Goal: Navigation & Orientation: Find specific page/section

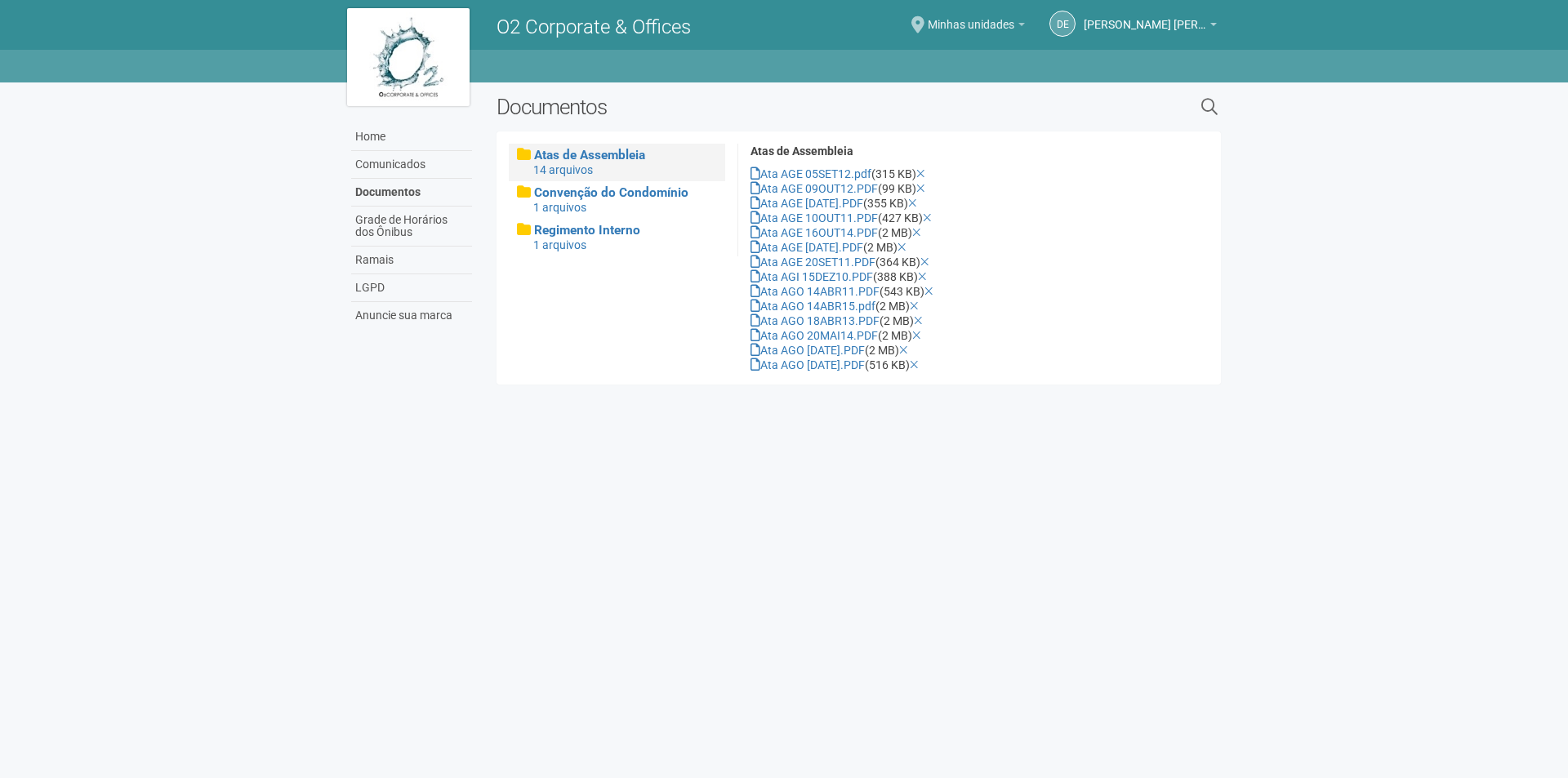
click at [931, 21] on span "Minhas unidades" at bounding box center [971, 17] width 86 height 28
click at [967, 50] on strong "Nenhuma unidade selecionada" at bounding box center [959, 56] width 162 height 20
click at [1015, 26] on link "Minhas unidades" at bounding box center [976, 27] width 97 height 13
drag, startPoint x: 996, startPoint y: 57, endPoint x: 389, endPoint y: 72, distance: 607.2
click at [996, 56] on strong "Nenhuma unidade selecionada" at bounding box center [959, 56] width 162 height 20
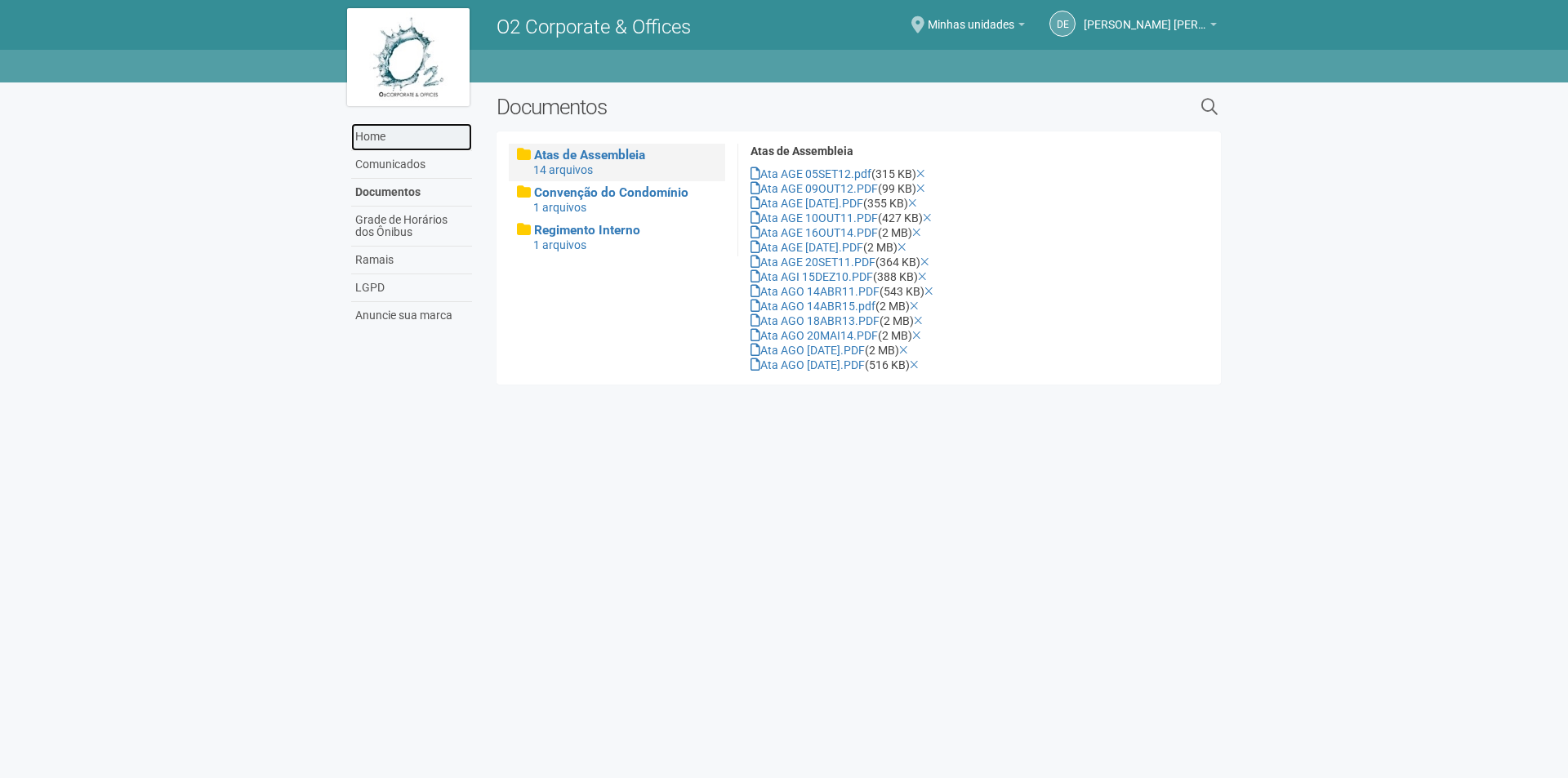
click at [360, 138] on link "Home" at bounding box center [411, 137] width 121 height 27
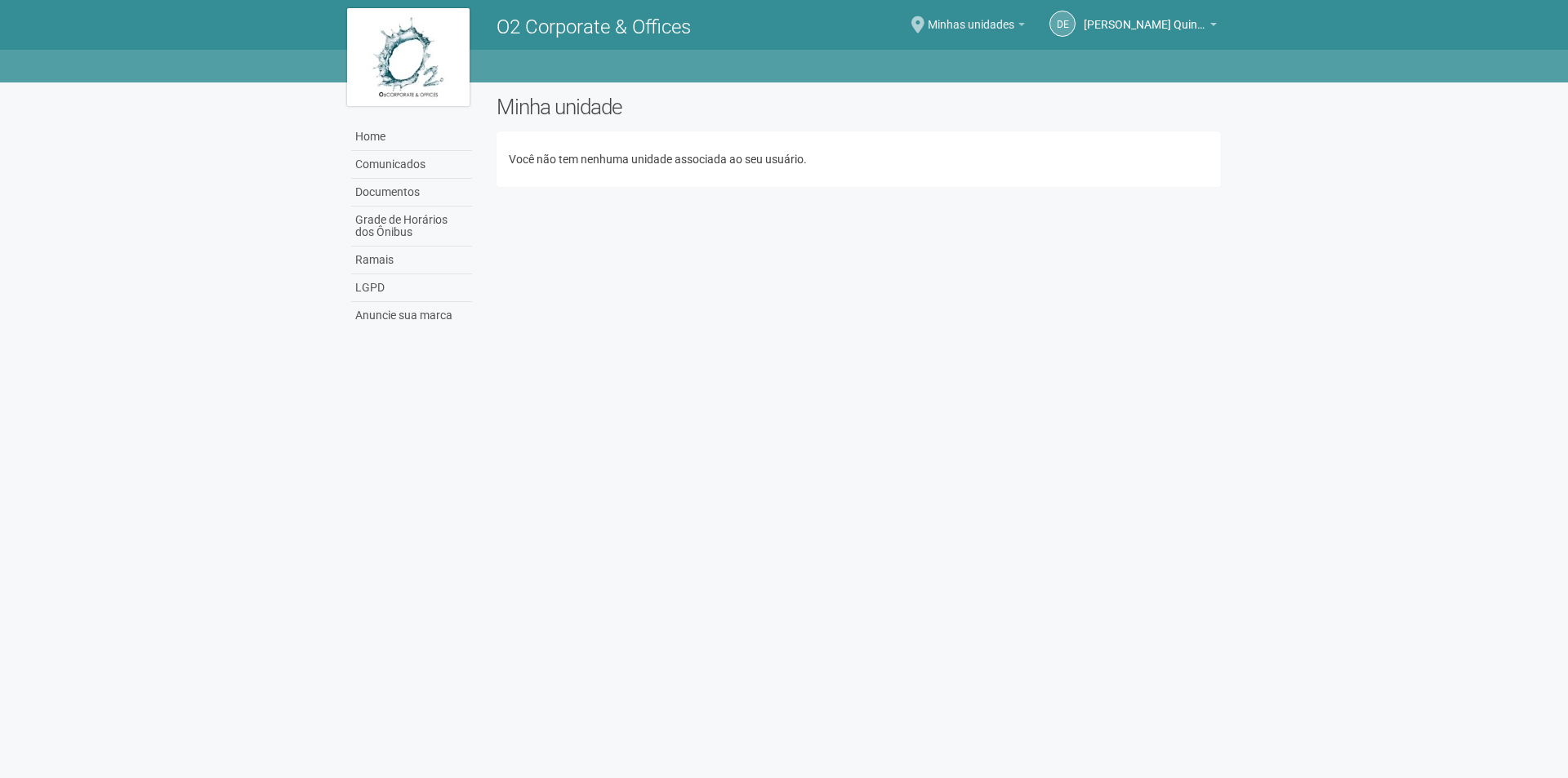
click at [947, 24] on span "Minhas unidades" at bounding box center [971, 17] width 86 height 28
click at [949, 50] on strong "Nenhuma unidade selecionada" at bounding box center [959, 56] width 162 height 20
click at [410, 133] on link "Home" at bounding box center [411, 137] width 121 height 27
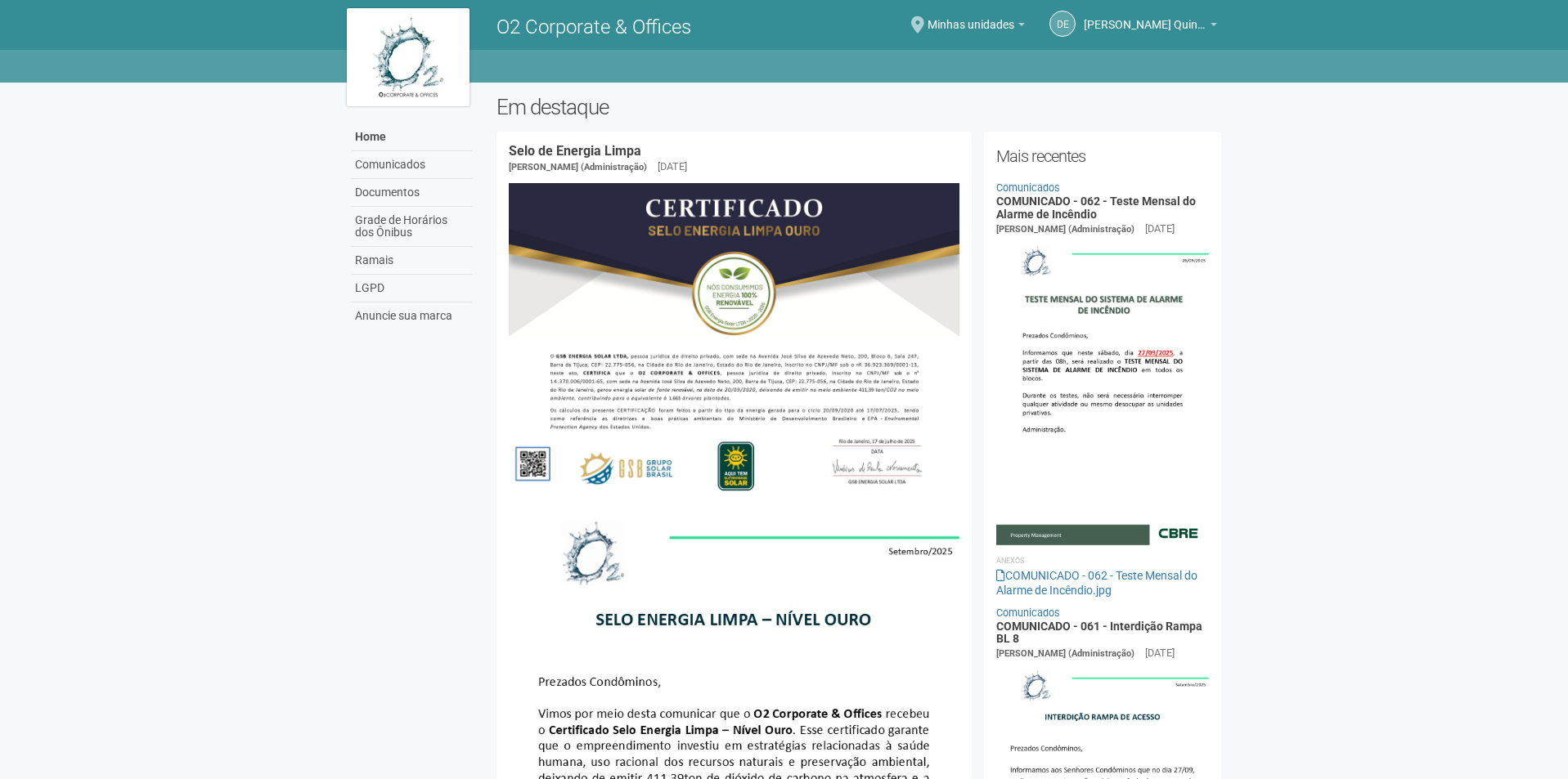
click at [1226, 19] on div "DE Douglas Escramozino Quintanilha Douglas Escramozino Quintanilha doug.escramo…" at bounding box center [1046, 25] width 375 height 50
click at [1215, 20] on div "DE Douglas Escramozino Quintanilha Douglas Escramozino Quintanilha doug.escramo…" at bounding box center [1121, 26] width 192 height 47
click at [1208, 21] on link "[PERSON_NAME] Quintanilha" at bounding box center [1150, 27] width 133 height 13
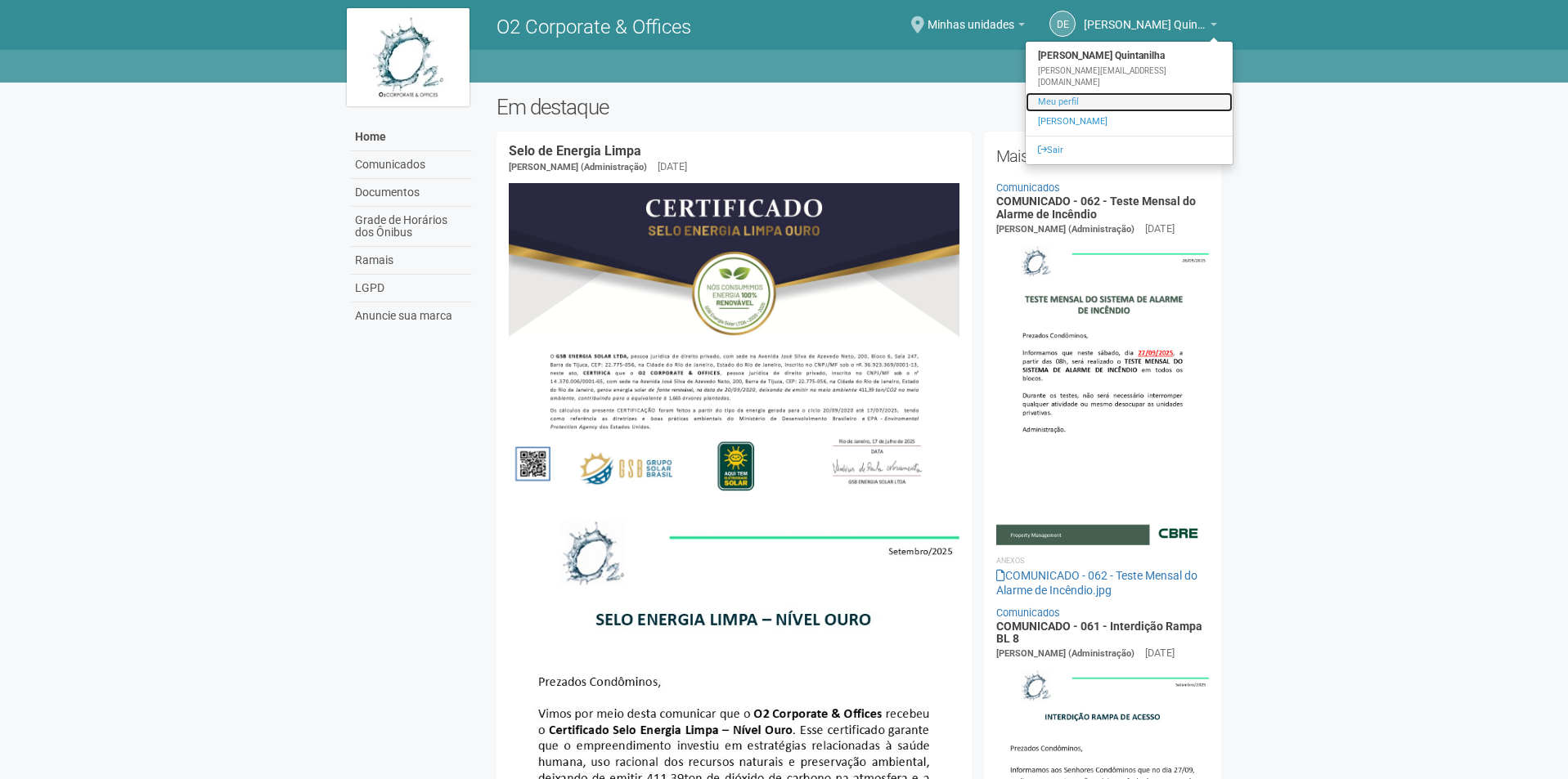
click at [1080, 92] on link "Meu perfil" at bounding box center [1129, 102] width 207 height 20
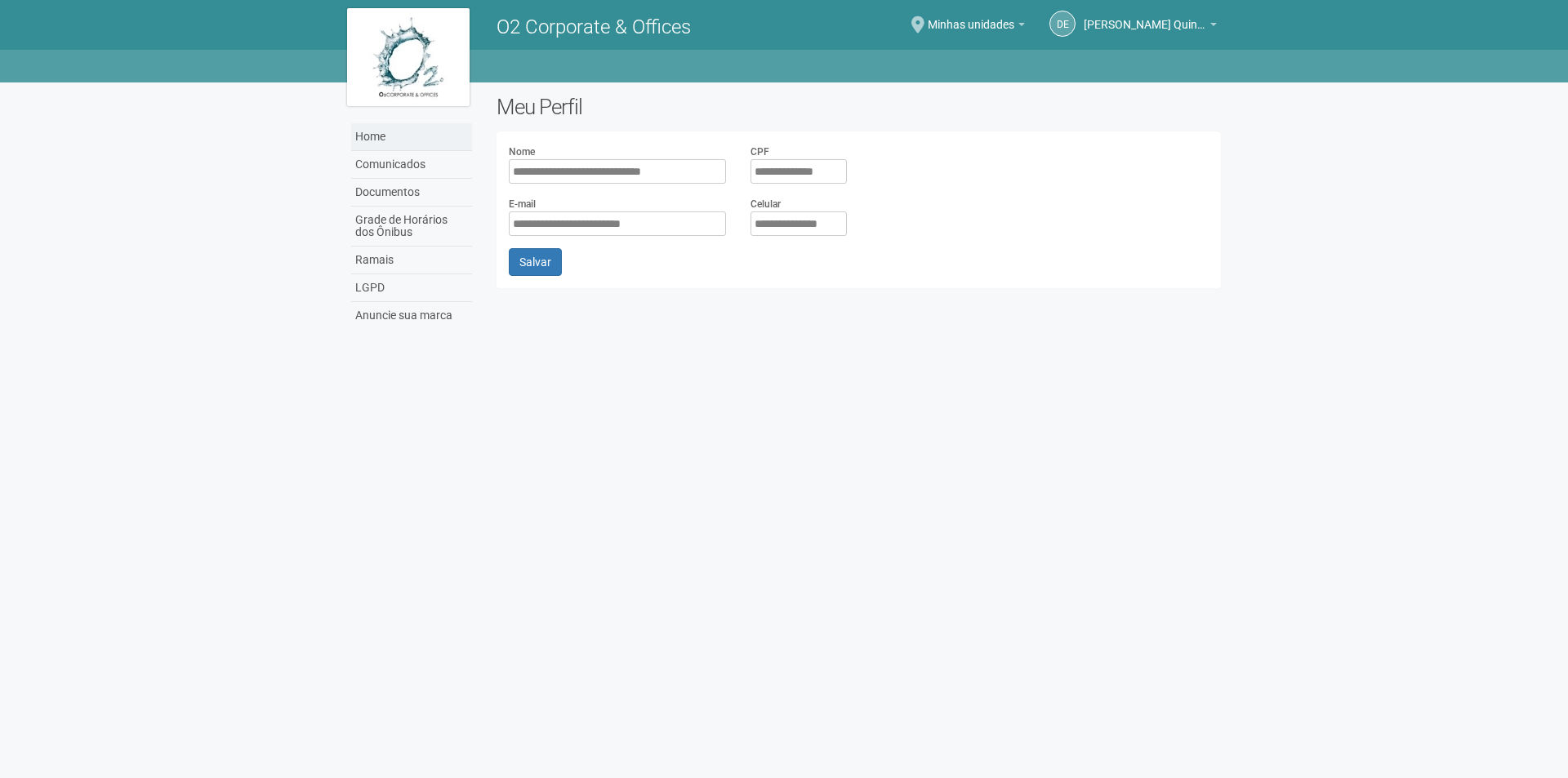
drag, startPoint x: 382, startPoint y: 122, endPoint x: 386, endPoint y: 135, distance: 13.6
click at [383, 125] on div "Home Comunicados Documentos Grade de Horários dos Ônibus Ramais LGPD Anuncie su…" at bounding box center [410, 209] width 149 height 255
click at [387, 135] on link "Home" at bounding box center [411, 137] width 121 height 27
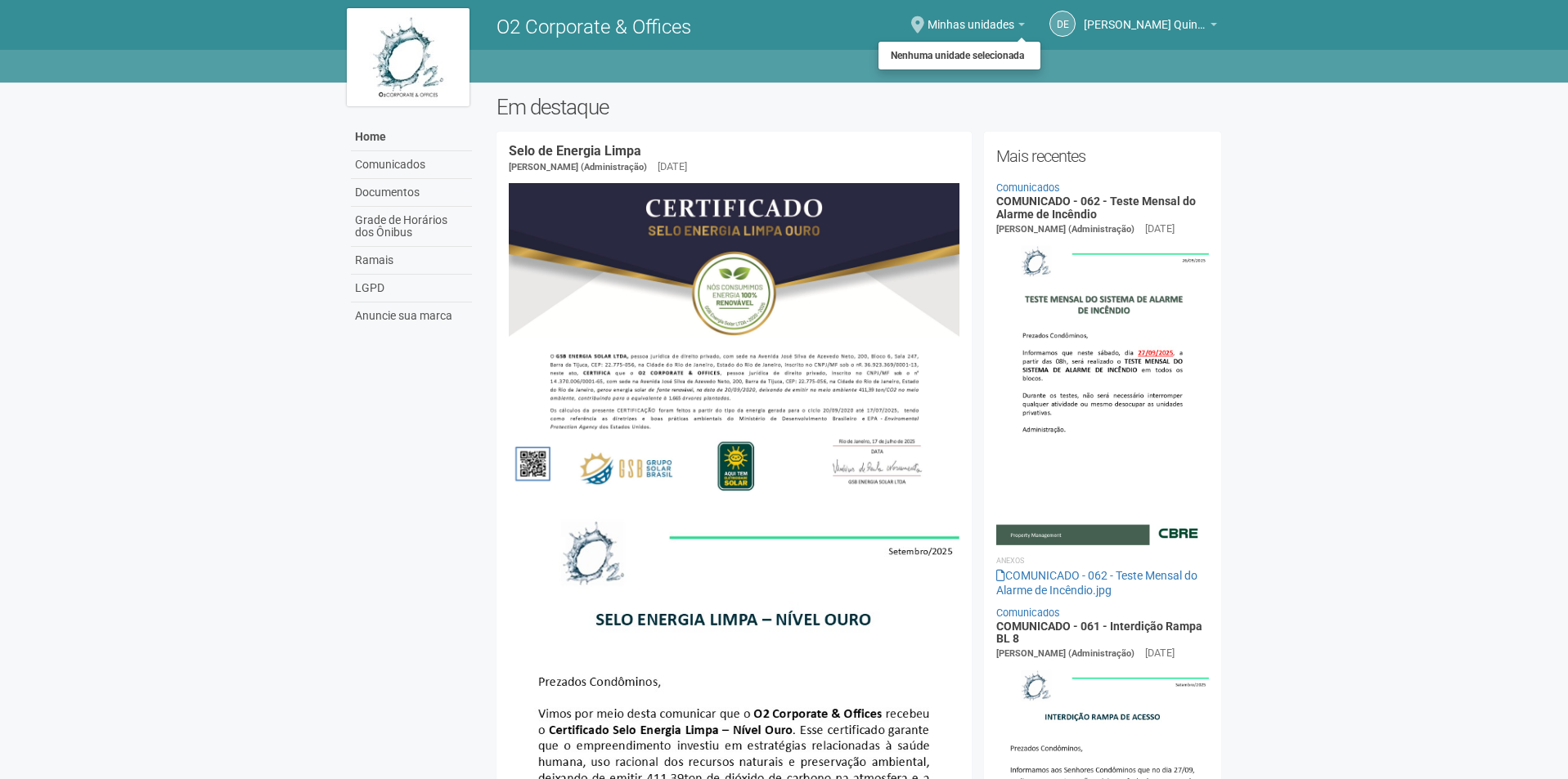
click at [931, 20] on span "Minhas unidades" at bounding box center [971, 17] width 86 height 28
click at [925, 20] on div "DE Douglas Escramozino Quintanilha Douglas Escramozino Quintanilha doug.escramo…" at bounding box center [1046, 25] width 358 height 45
click at [1020, 22] on link "Minhas unidades" at bounding box center [976, 27] width 97 height 13
drag, startPoint x: 936, startPoint y: 34, endPoint x: 930, endPoint y: 54, distance: 20.9
click at [935, 42] on div "Minhas unidades Nenhuma unidade selecionada" at bounding box center [976, 26] width 97 height 47
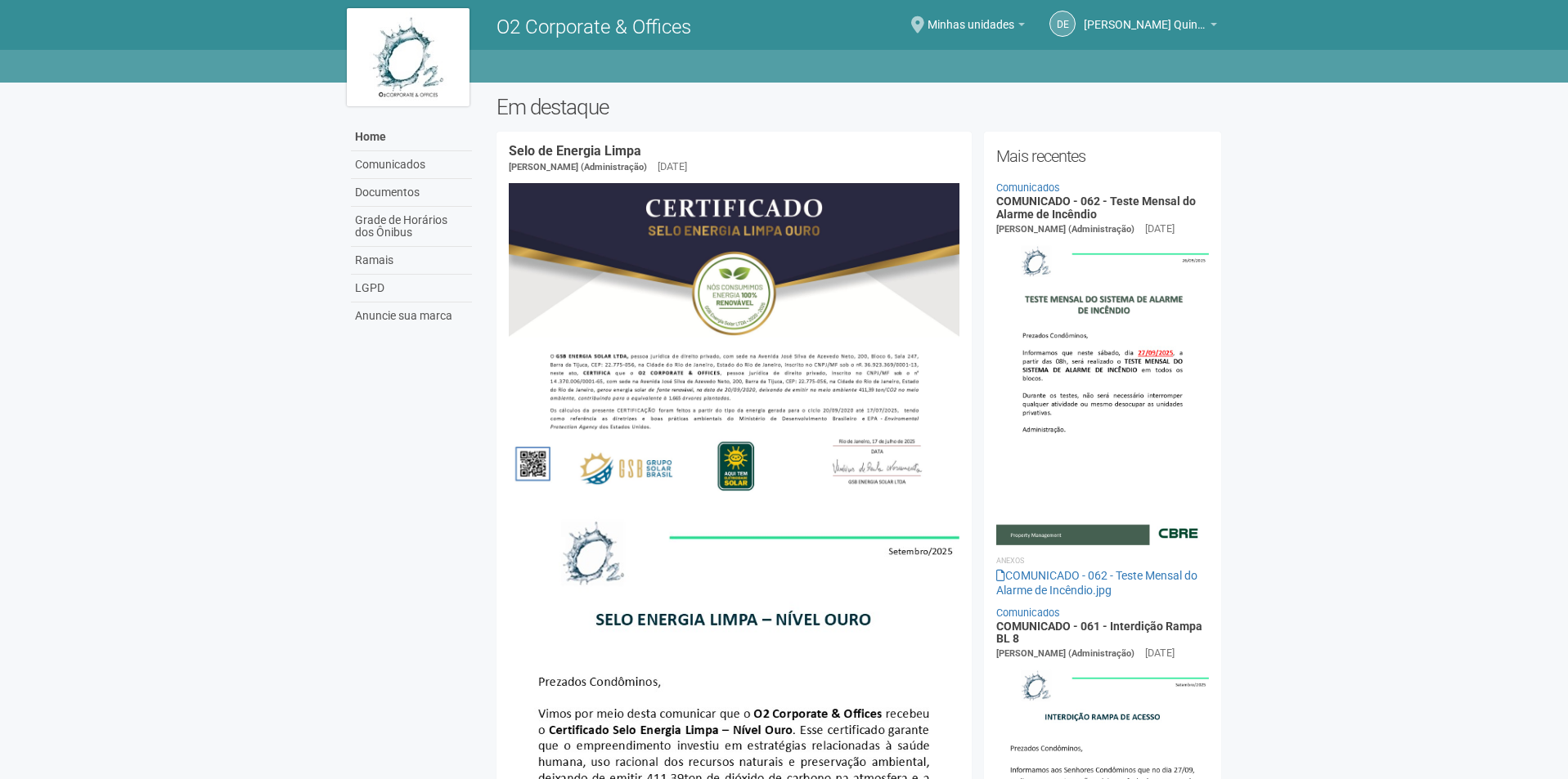
click at [930, 56] on div "Home Home Comunicados Documentos Grade de Horários dos Ônibus Ramais LGPD Anunc…" at bounding box center [784, 66] width 1568 height 32
click at [925, 22] on div "DE Douglas Escramozino Quintanilha Douglas Escramozino Quintanilha doug.escramo…" at bounding box center [1046, 25] width 358 height 45
click at [917, 22] on span at bounding box center [918, 25] width 13 height 17
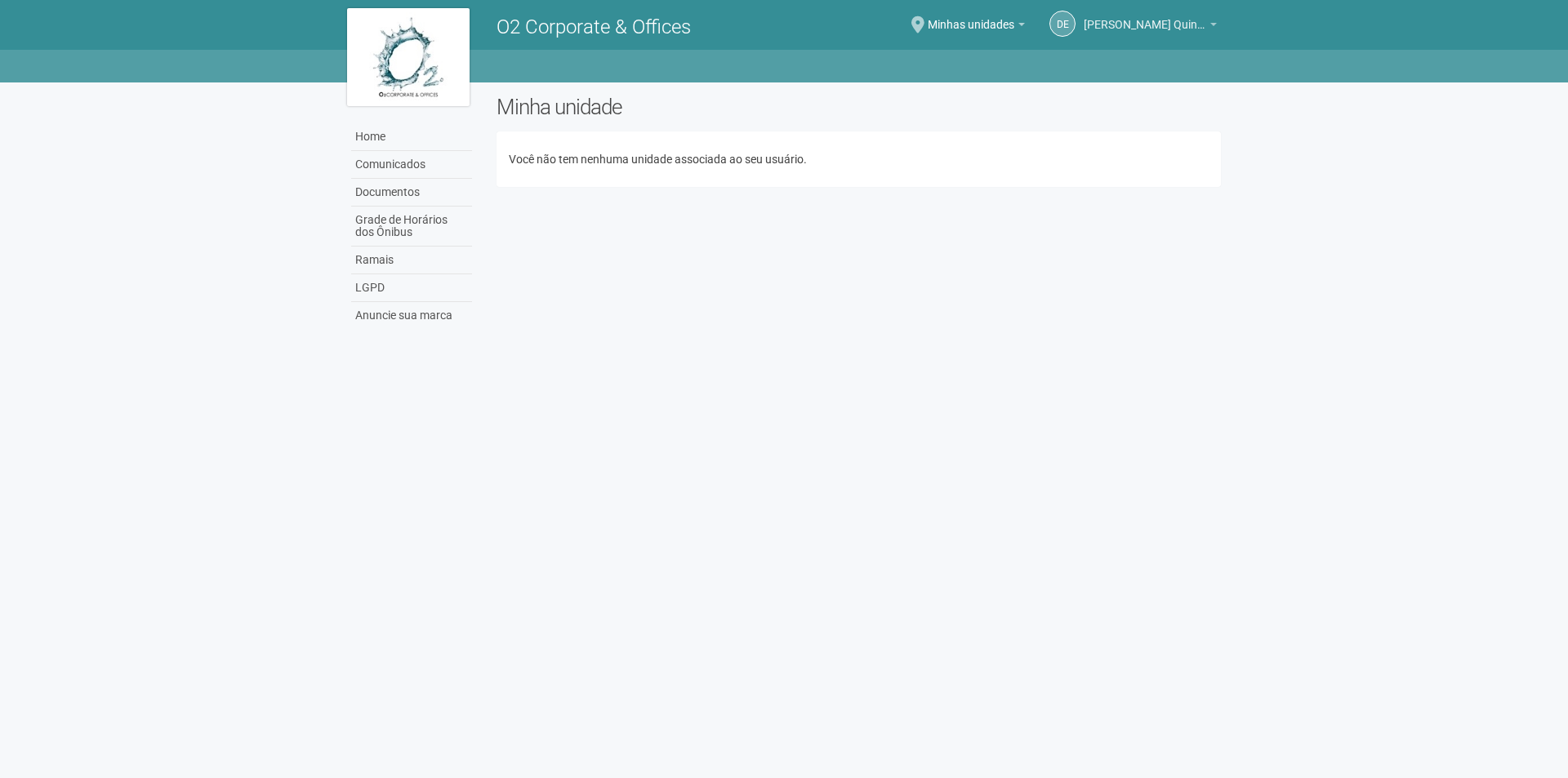
click at [1146, 26] on span "[PERSON_NAME] Quintanilha" at bounding box center [1145, 17] width 123 height 28
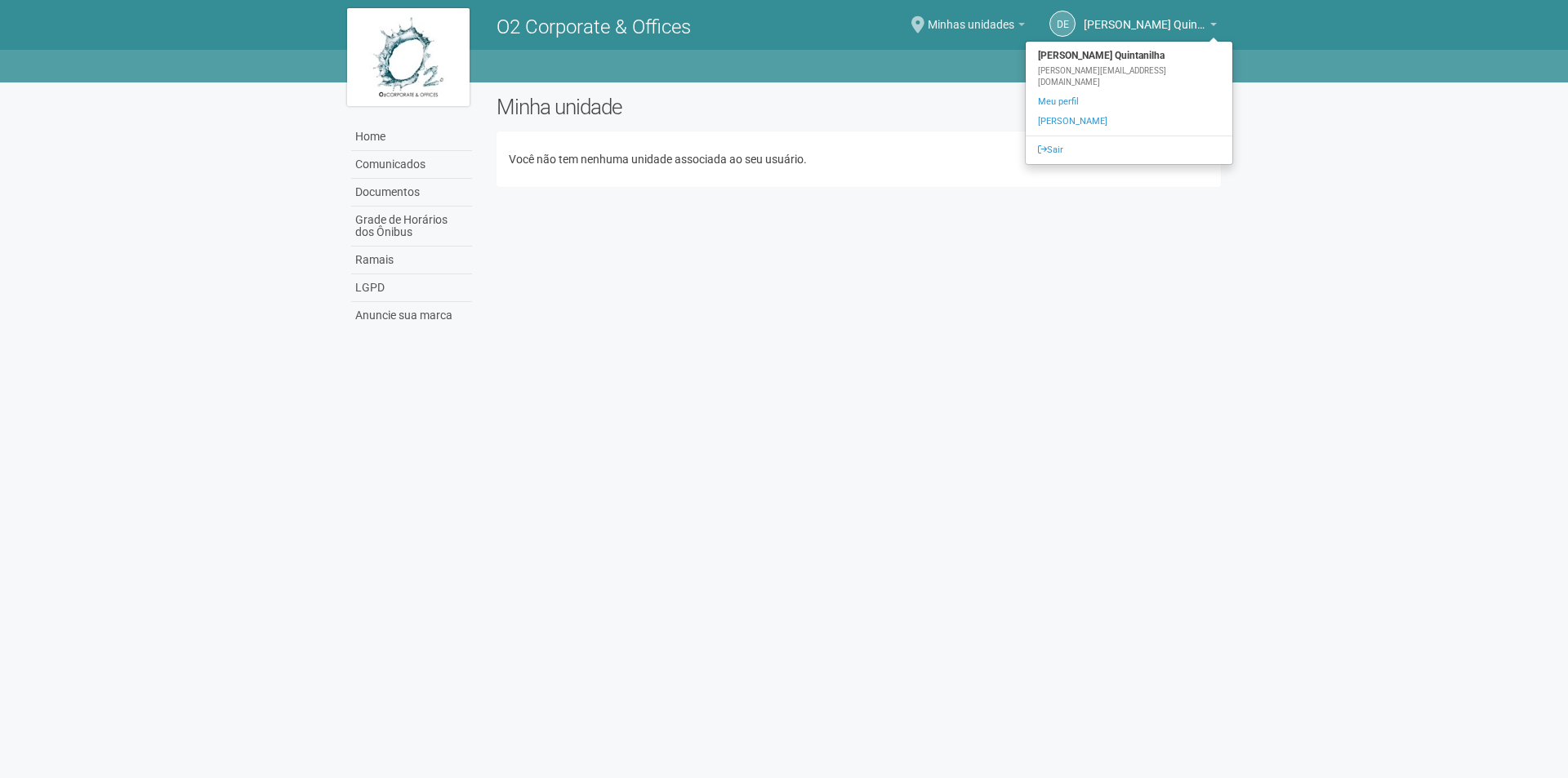
click at [974, 20] on span "Minhas unidades" at bounding box center [971, 17] width 86 height 28
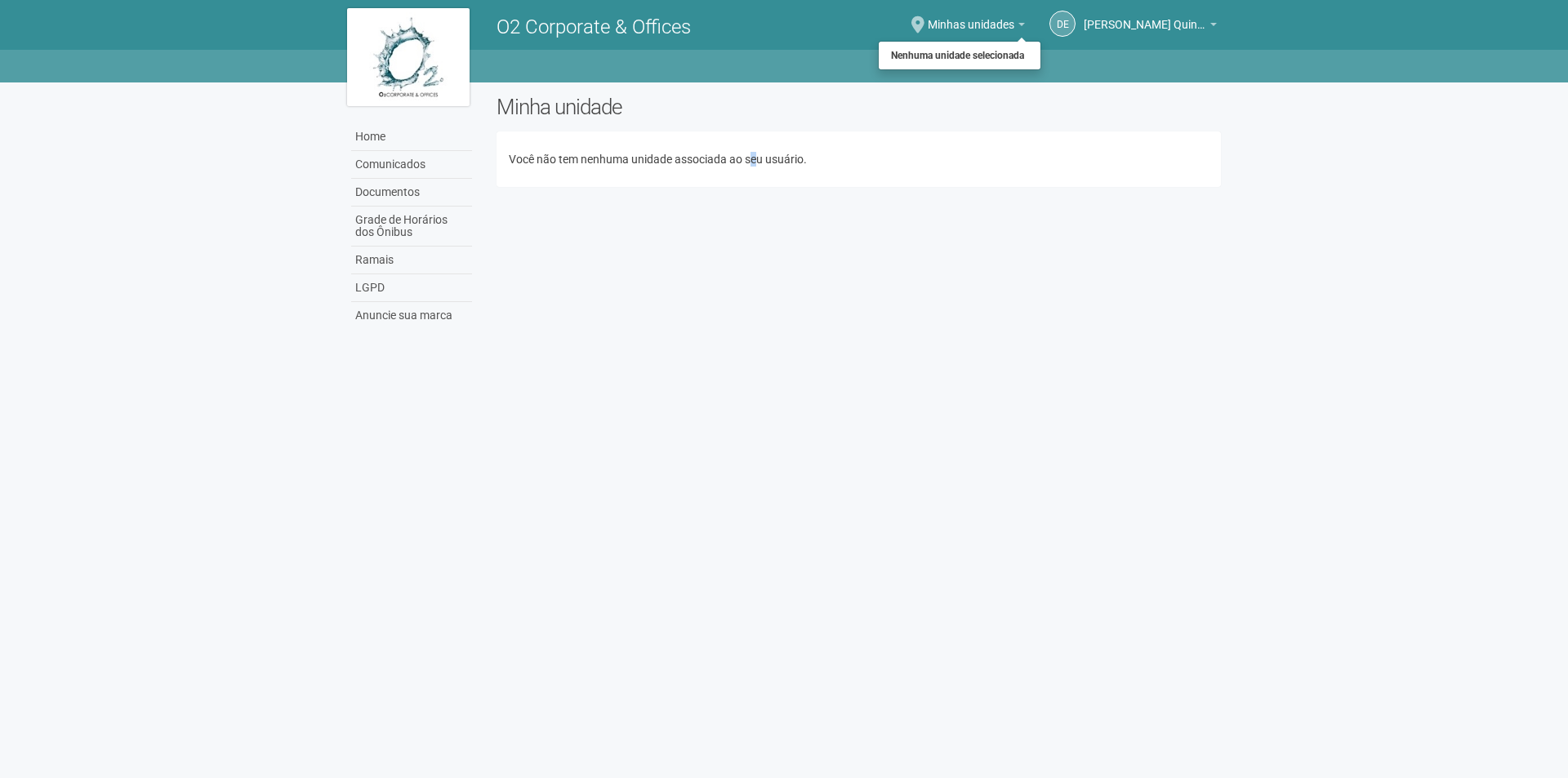
drag, startPoint x: 755, startPoint y: 185, endPoint x: 760, endPoint y: 158, distance: 27.5
click at [759, 158] on div "Você não tem nenhuma unidade associada ao seu usuário." at bounding box center [859, 158] width 724 height 56
click at [381, 139] on link "Home" at bounding box center [411, 137] width 121 height 27
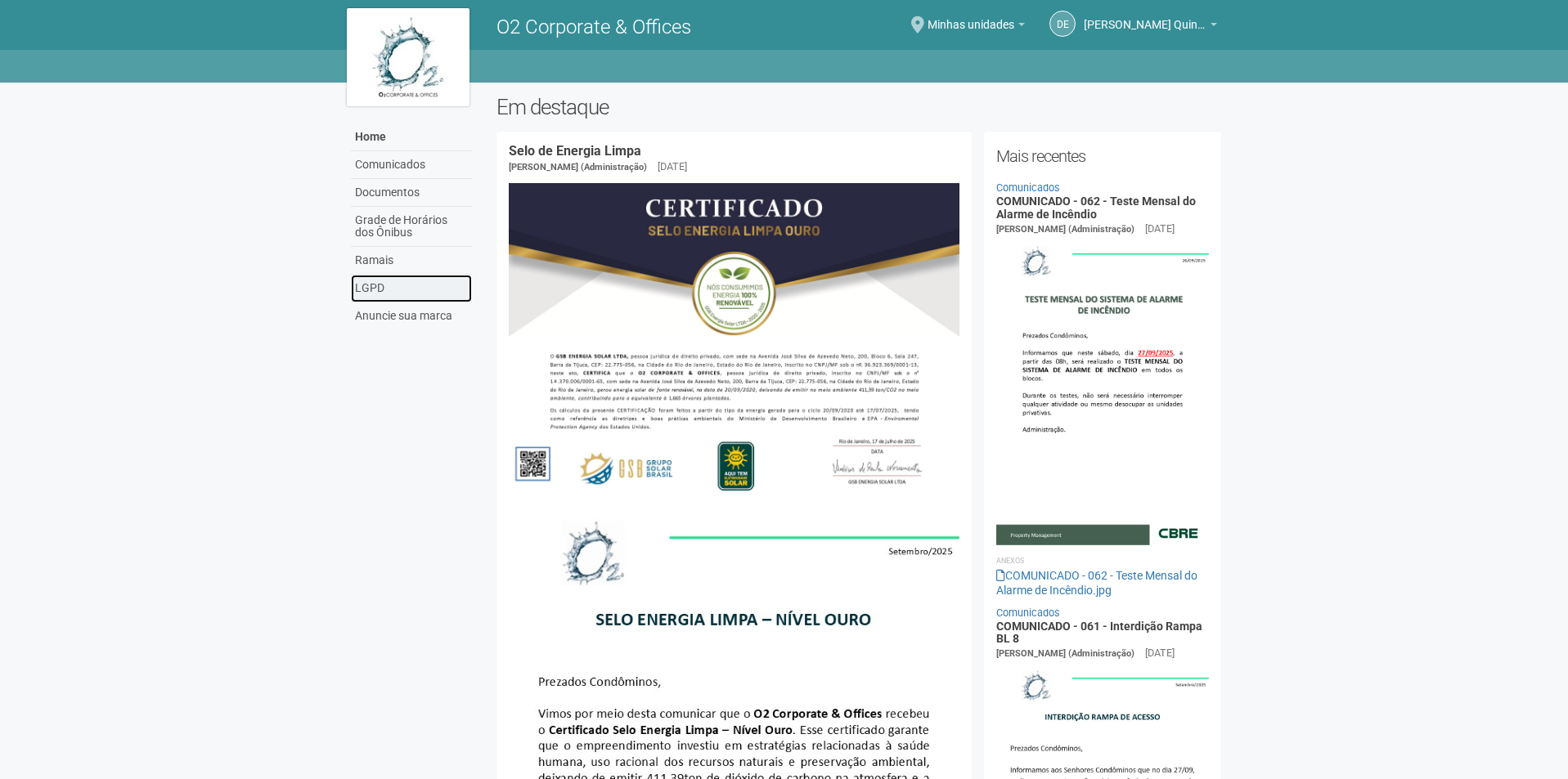
click at [376, 293] on link "LGPD" at bounding box center [411, 288] width 121 height 27
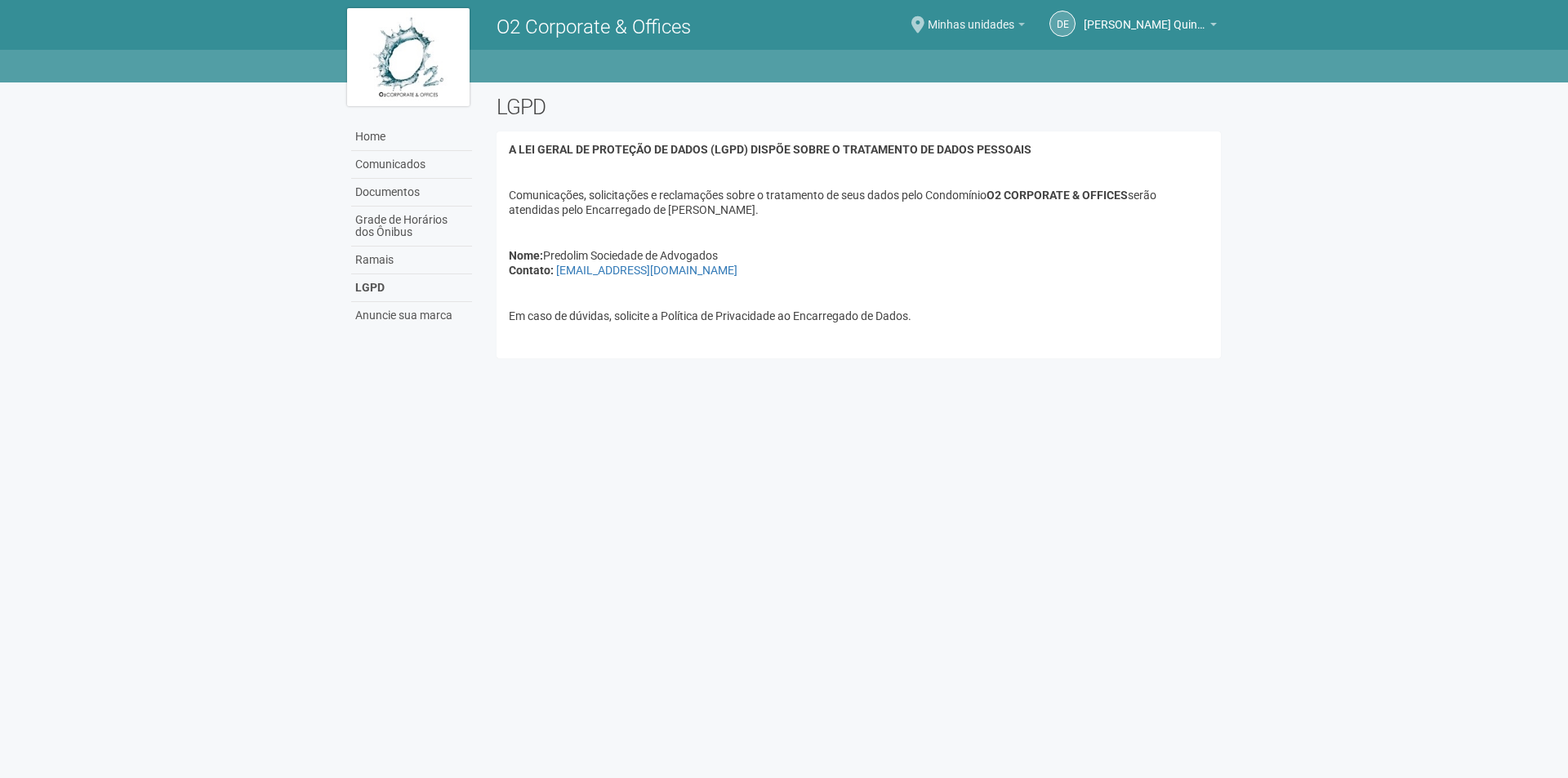
drag, startPoint x: 947, startPoint y: 26, endPoint x: 947, endPoint y: 36, distance: 10.0
click at [947, 27] on span "Minhas unidades" at bounding box center [971, 17] width 86 height 28
drag, startPoint x: 693, startPoint y: 104, endPoint x: 629, endPoint y: 114, distance: 64.8
click at [694, 104] on h2 "LGPD" at bounding box center [859, 107] width 724 height 25
click at [396, 129] on link "Home" at bounding box center [411, 137] width 121 height 27
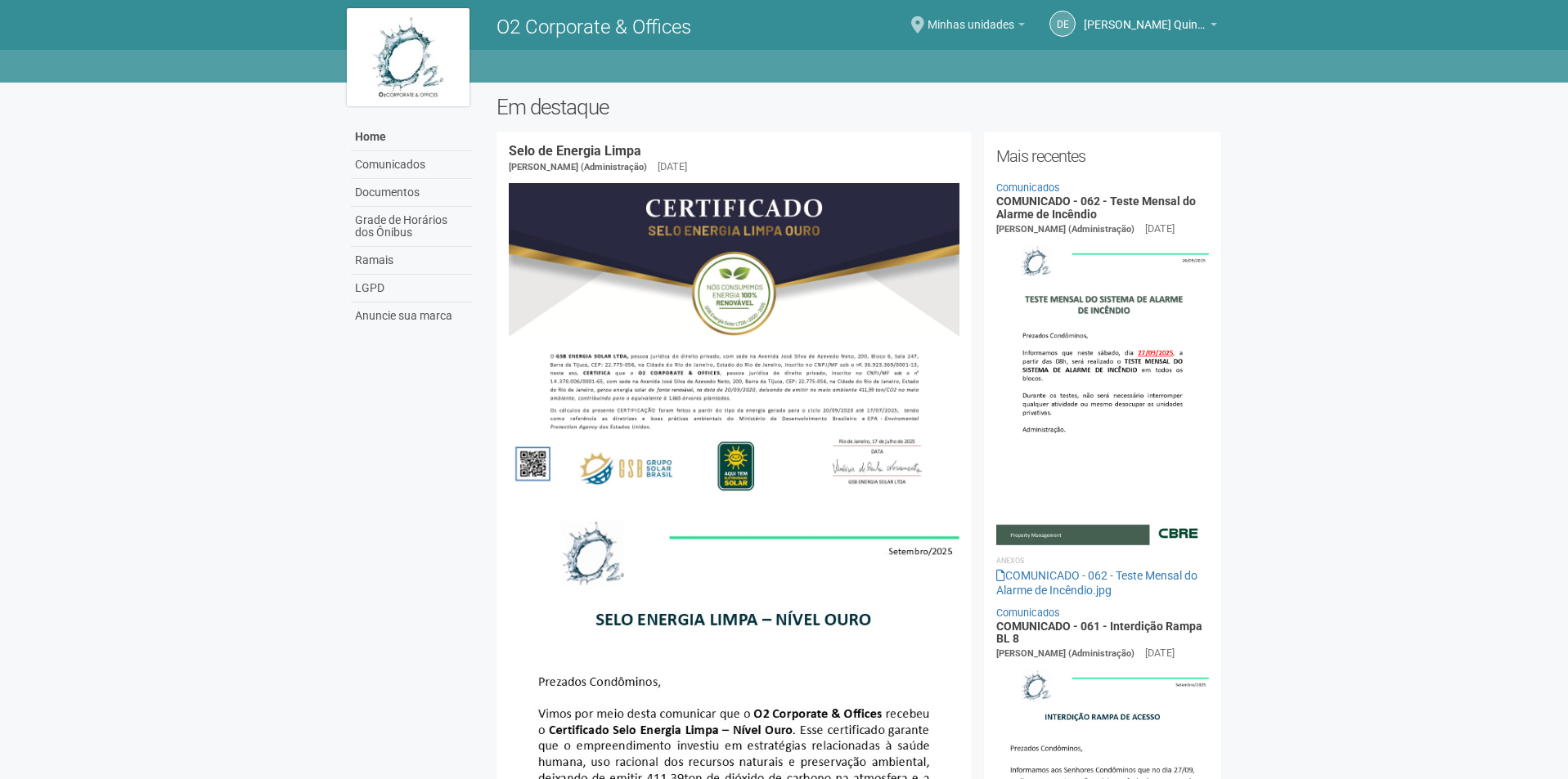
click at [1020, 24] on b at bounding box center [1022, 25] width 7 height 3
click at [1015, 23] on link "Minhas unidades" at bounding box center [976, 27] width 97 height 13
click at [922, 24] on span at bounding box center [918, 25] width 13 height 17
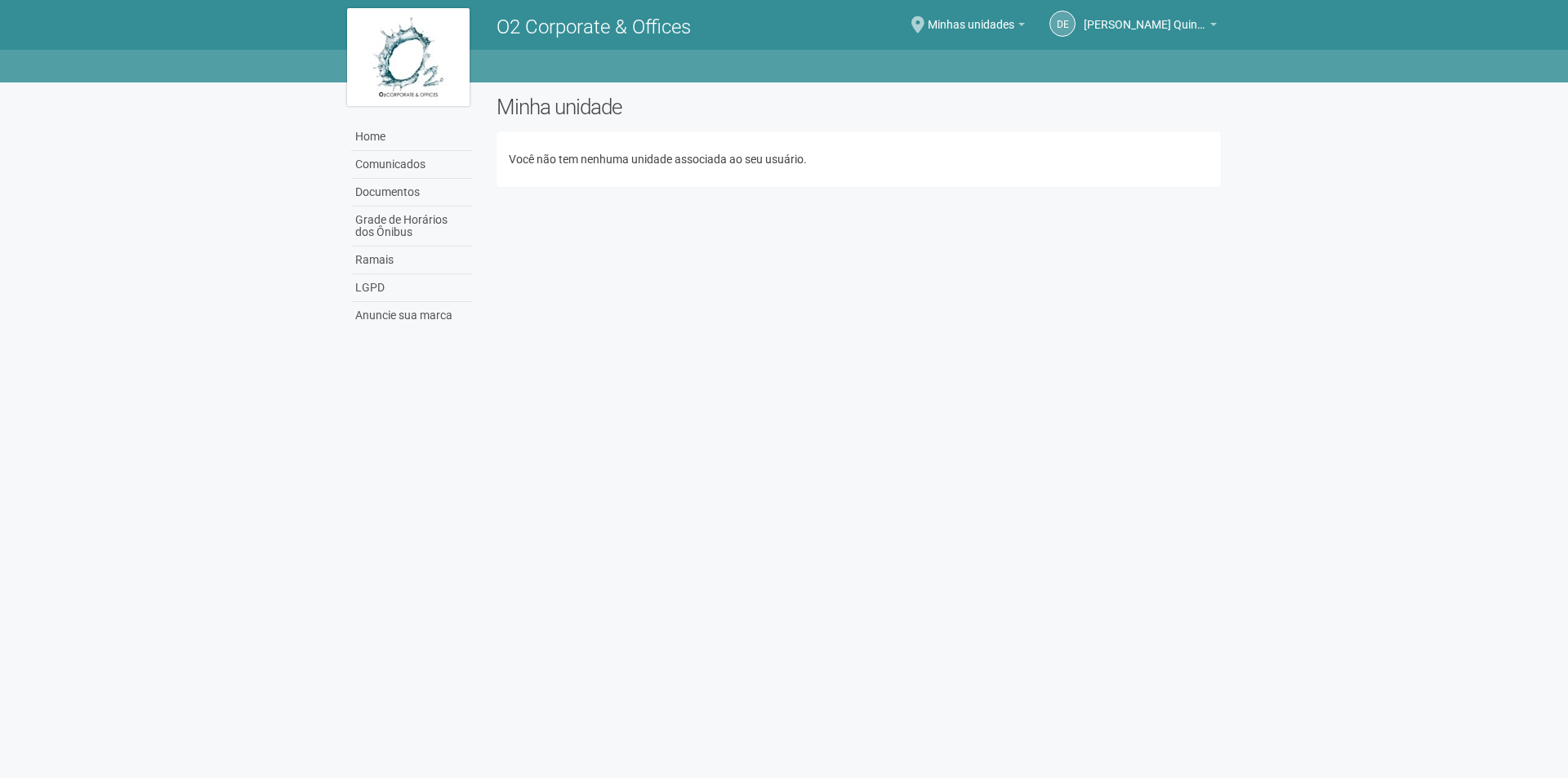
click at [661, 170] on div "Você não tem nenhuma unidade associada ao seu usuário." at bounding box center [859, 158] width 724 height 56
click at [374, 195] on link "Documentos" at bounding box center [411, 192] width 121 height 27
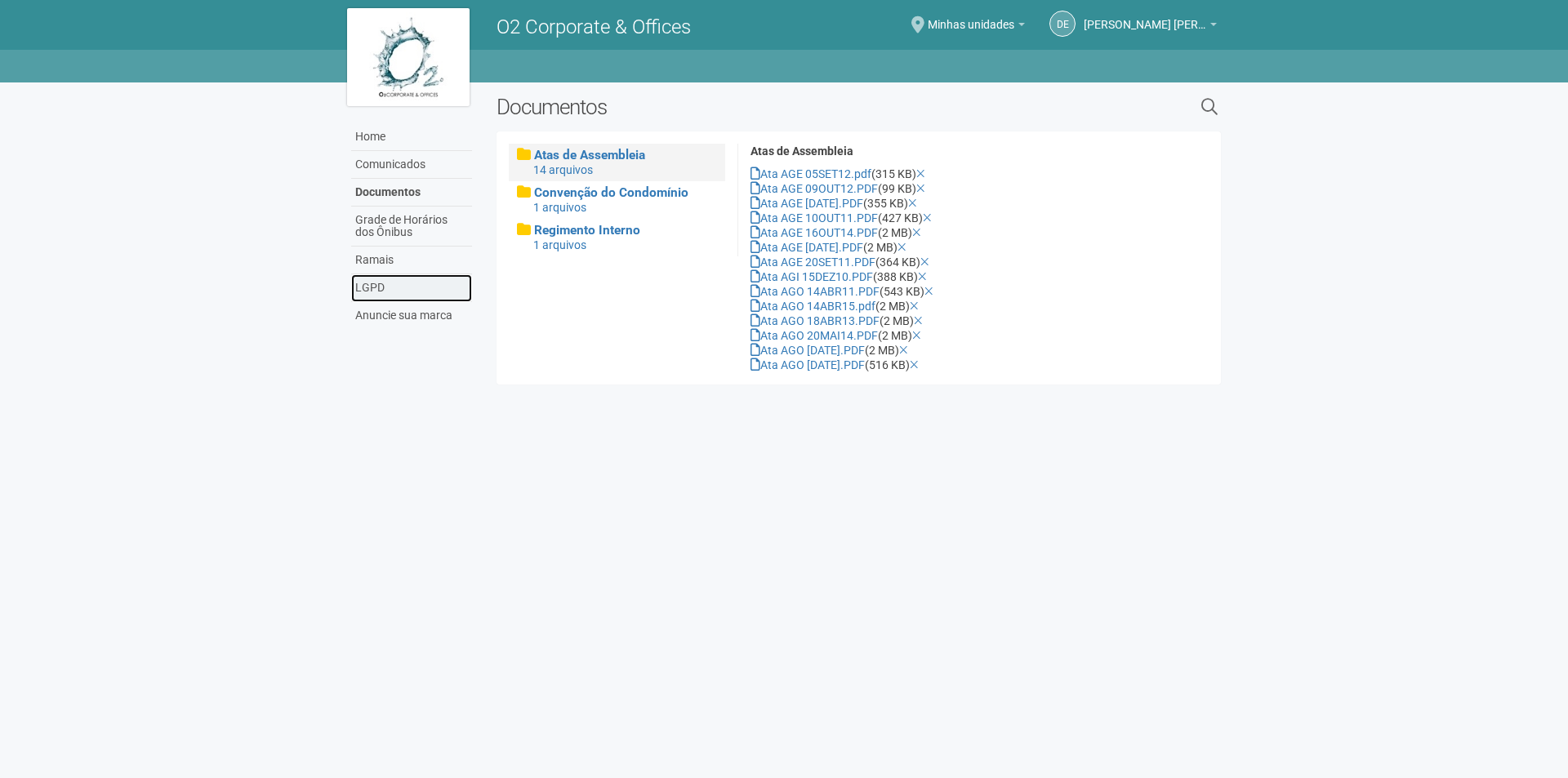
click at [403, 287] on link "LGPD" at bounding box center [411, 288] width 121 height 27
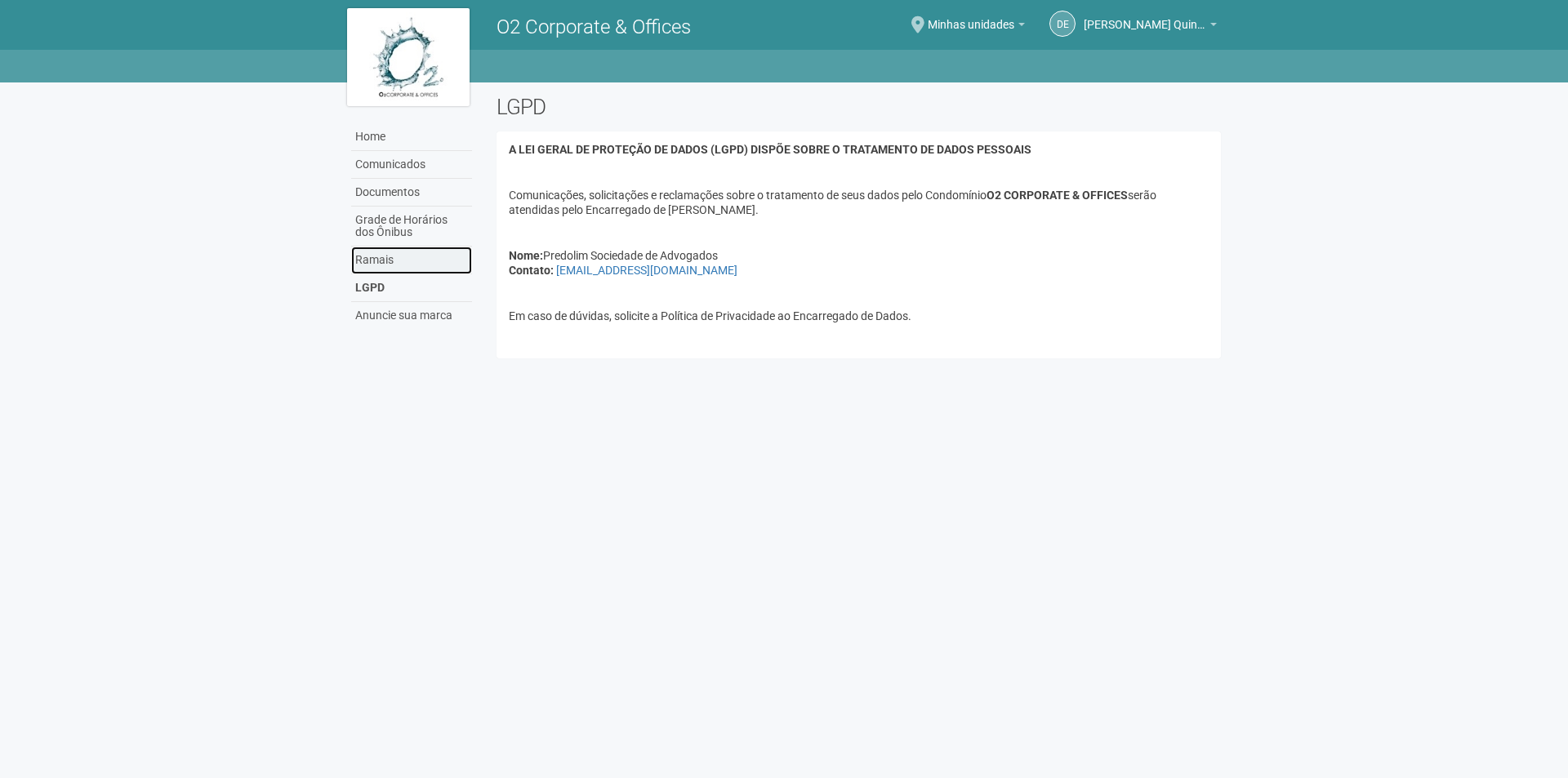
click at [397, 260] on link "Ramais" at bounding box center [411, 260] width 121 height 27
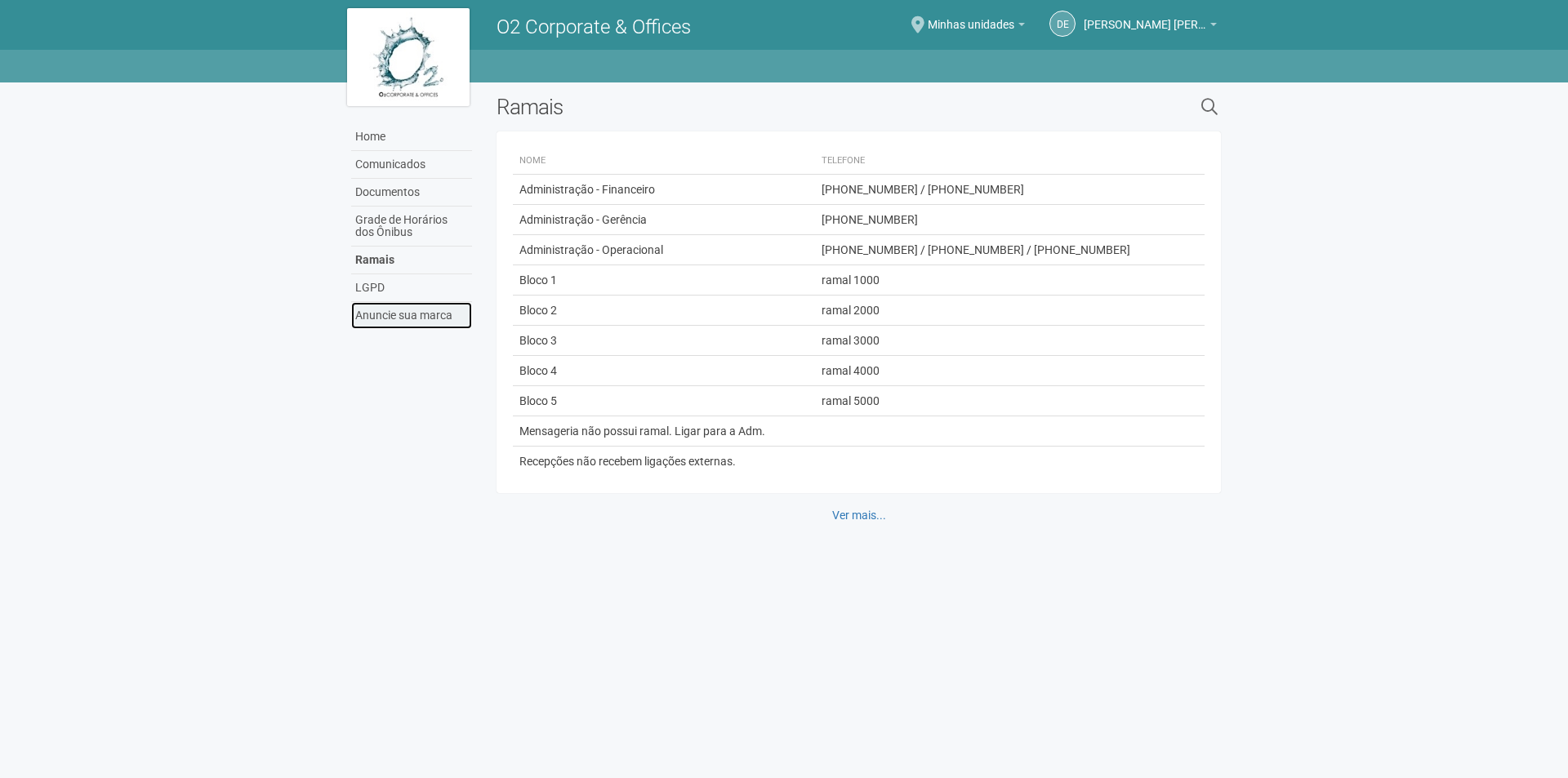
click at [397, 321] on link "Anuncie sua marca" at bounding box center [411, 315] width 121 height 27
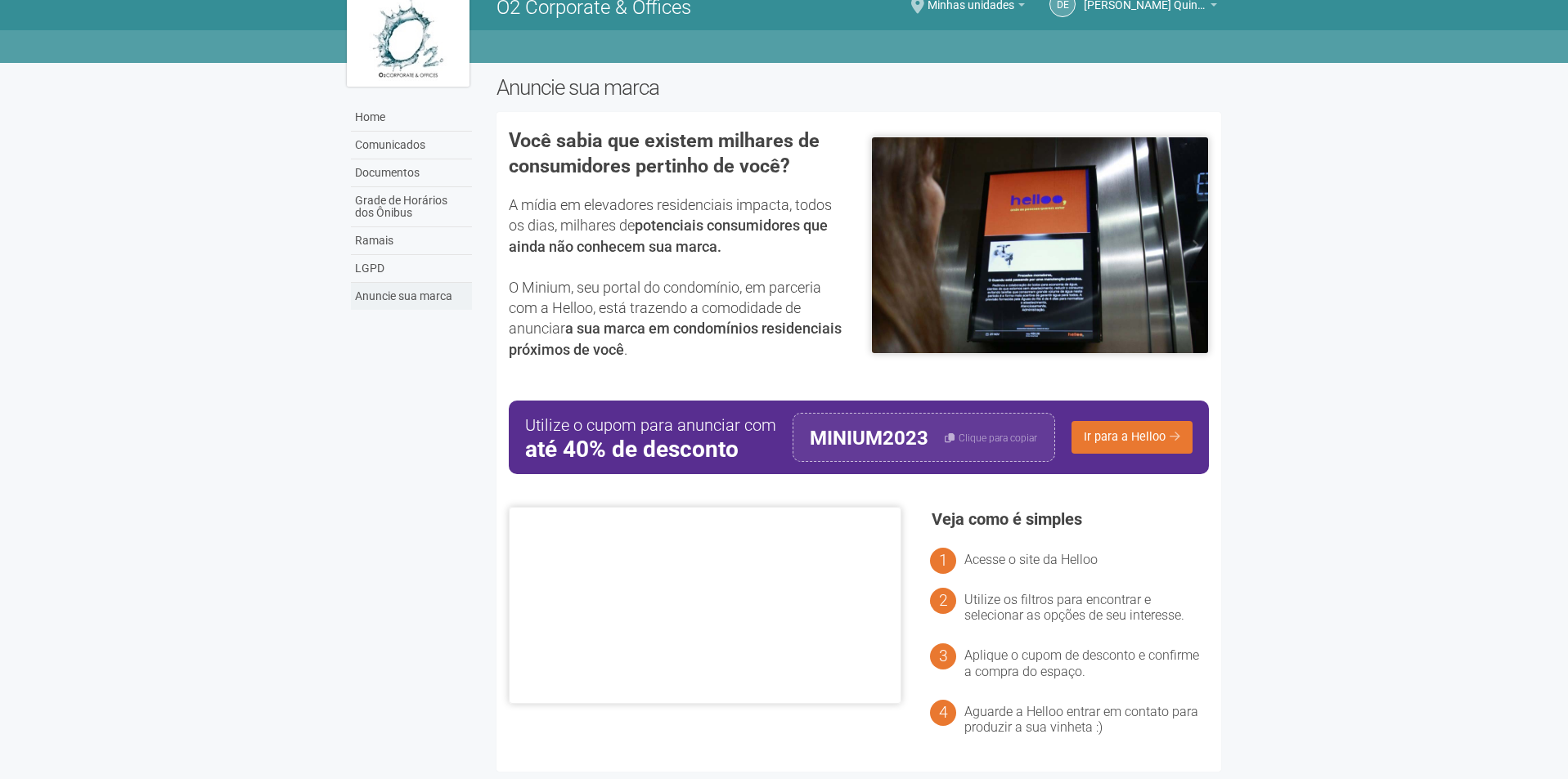
scroll to position [25, 0]
click at [395, 103] on link "Home" at bounding box center [411, 116] width 121 height 27
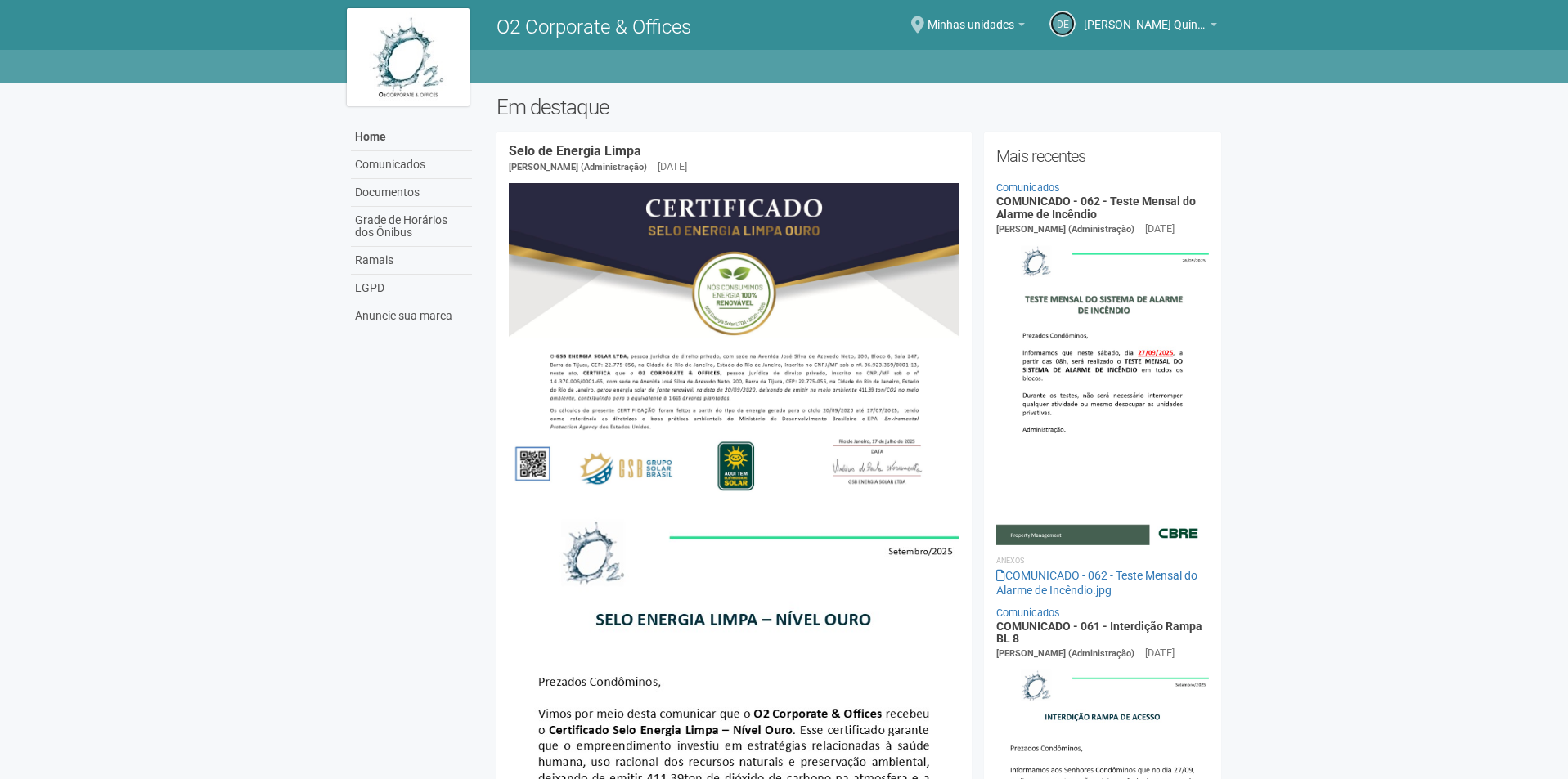
click at [1062, 28] on link "DE" at bounding box center [1063, 24] width 27 height 27
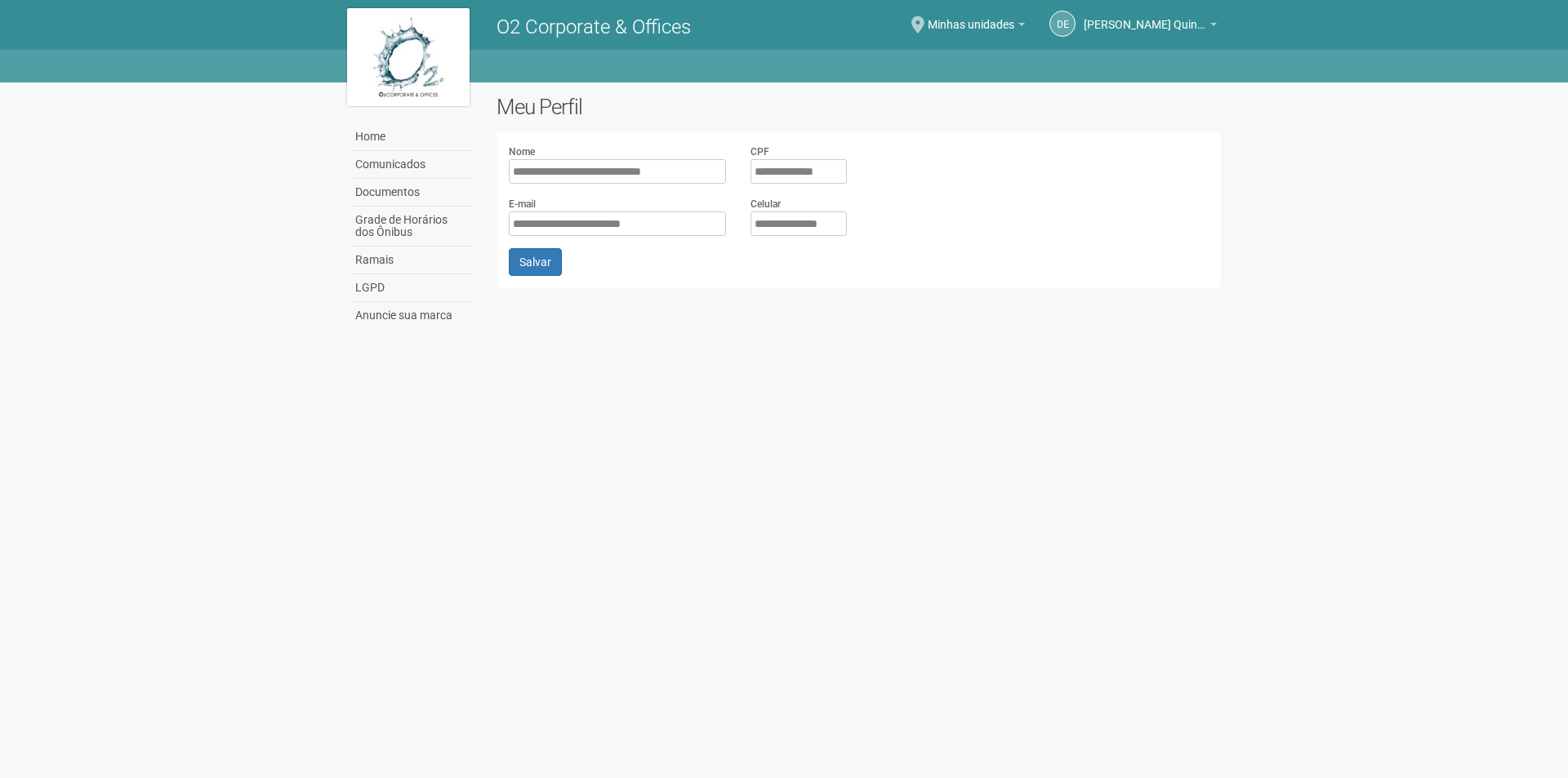
click at [557, 174] on input "**********" at bounding box center [617, 172] width 217 height 25
click at [985, 10] on span "Minhas unidades" at bounding box center [971, 17] width 86 height 28
click at [952, 56] on strong "Nenhuma unidade selecionada" at bounding box center [959, 56] width 162 height 20
click at [855, 409] on body "Aguarde... O2 Corporate & Offices DE Douglas Escramozino Quintanilha Douglas Es…" at bounding box center [784, 389] width 1568 height 778
click at [387, 250] on link "Ramais" at bounding box center [411, 260] width 121 height 27
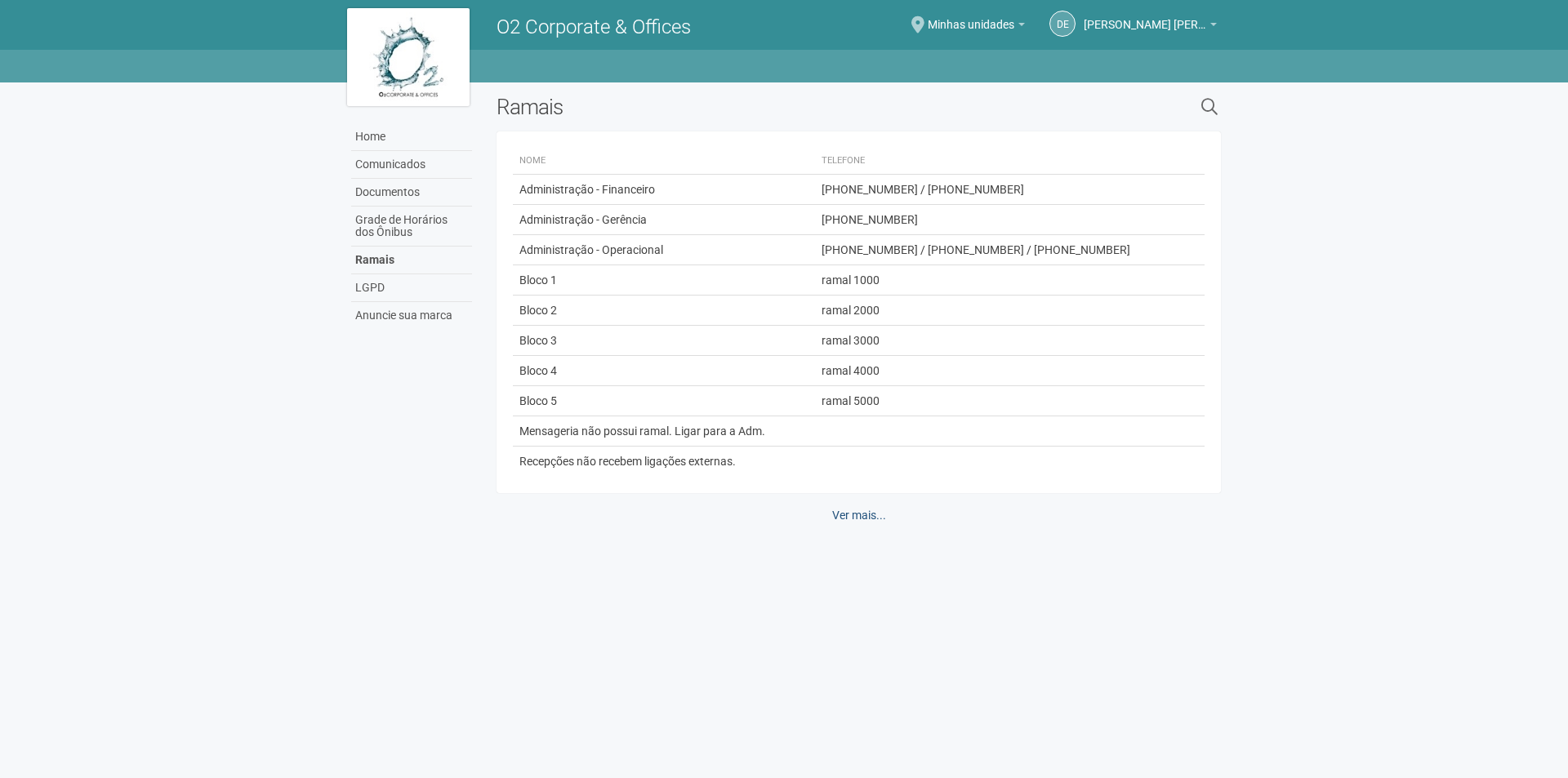
click at [847, 518] on link "Ver mais..." at bounding box center [859, 514] width 75 height 27
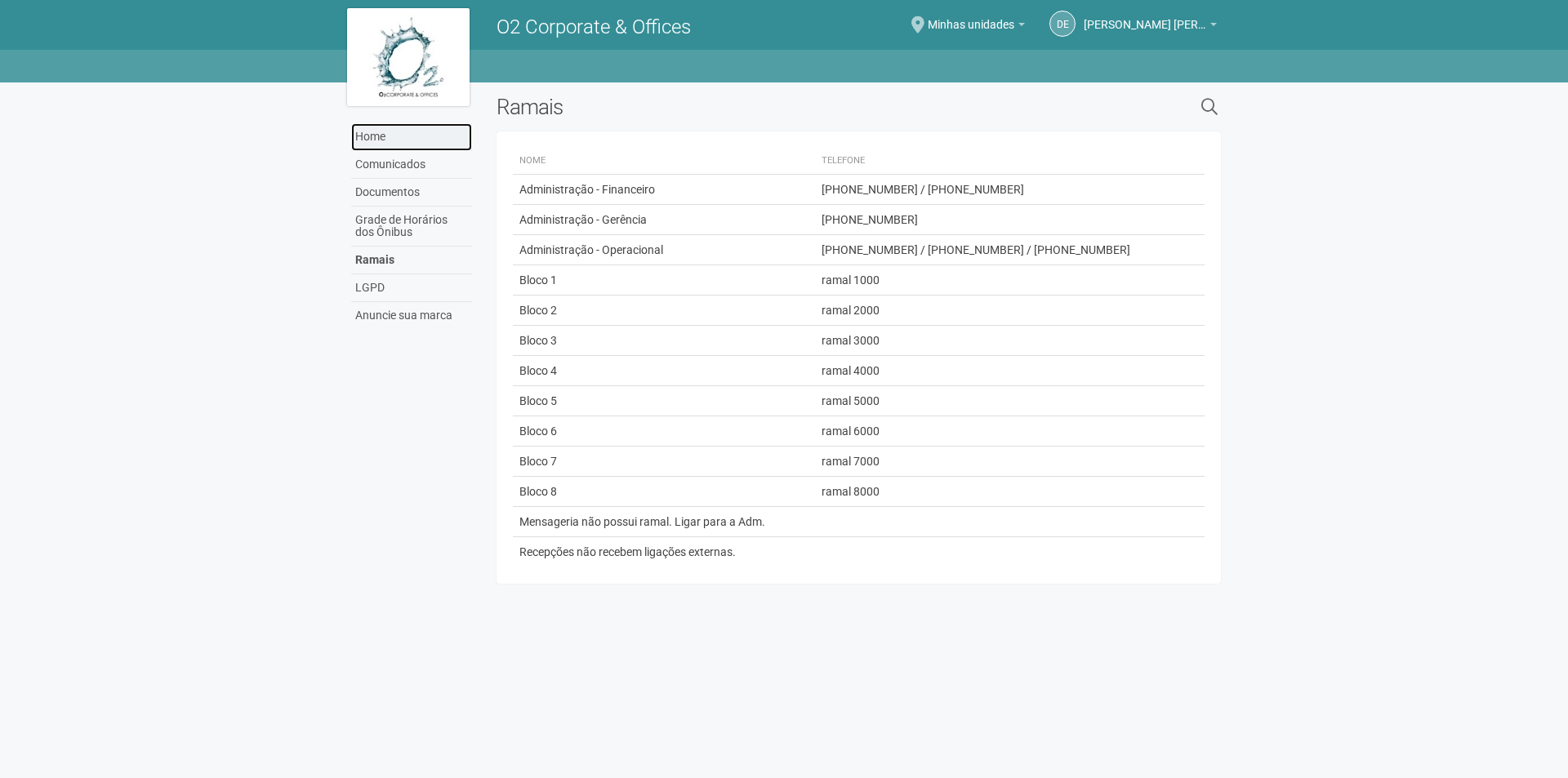
click at [377, 139] on link "Home" at bounding box center [411, 137] width 121 height 27
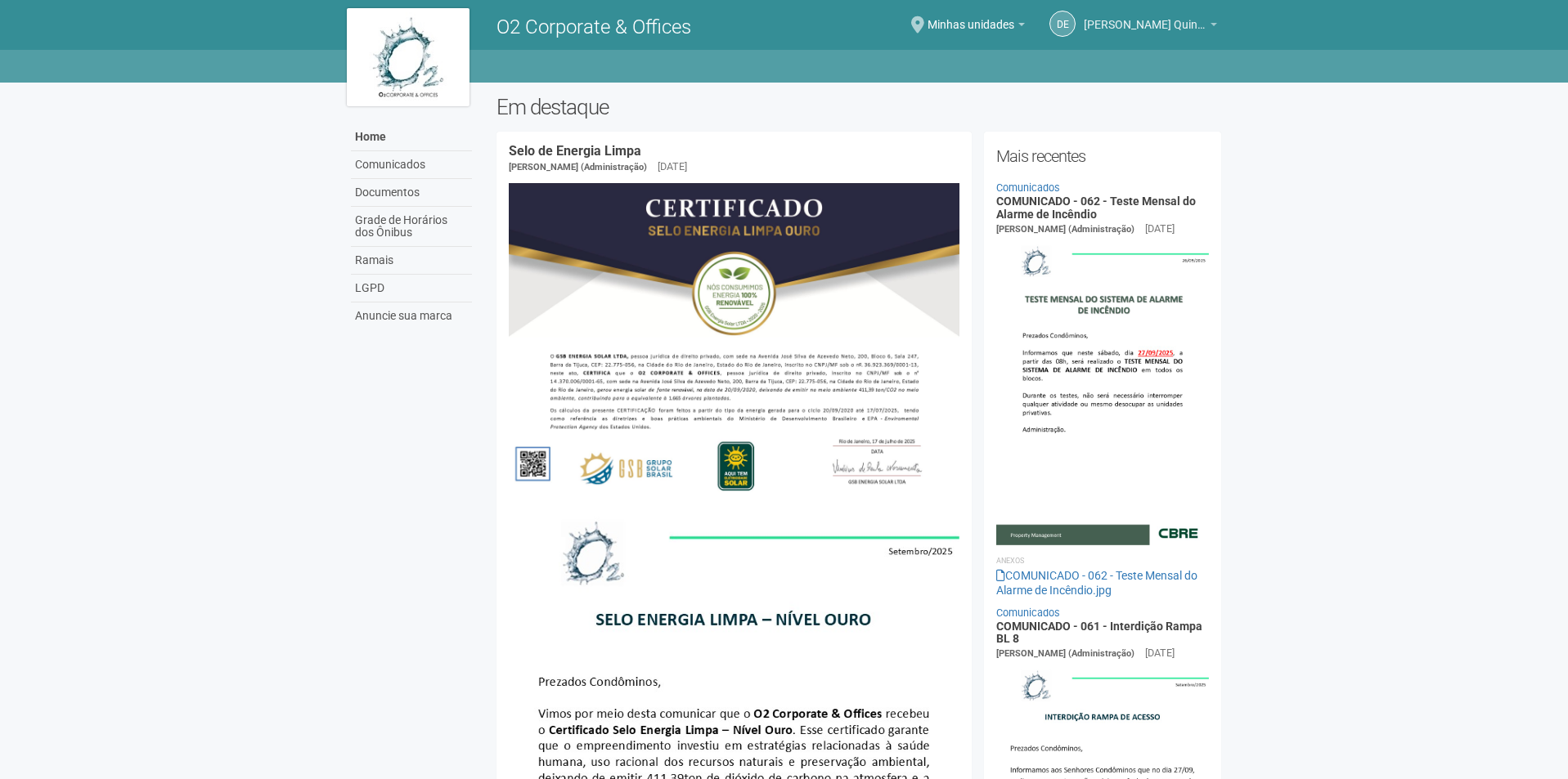
click at [1196, 32] on link "[PERSON_NAME] Quintanilha" at bounding box center [1150, 27] width 133 height 13
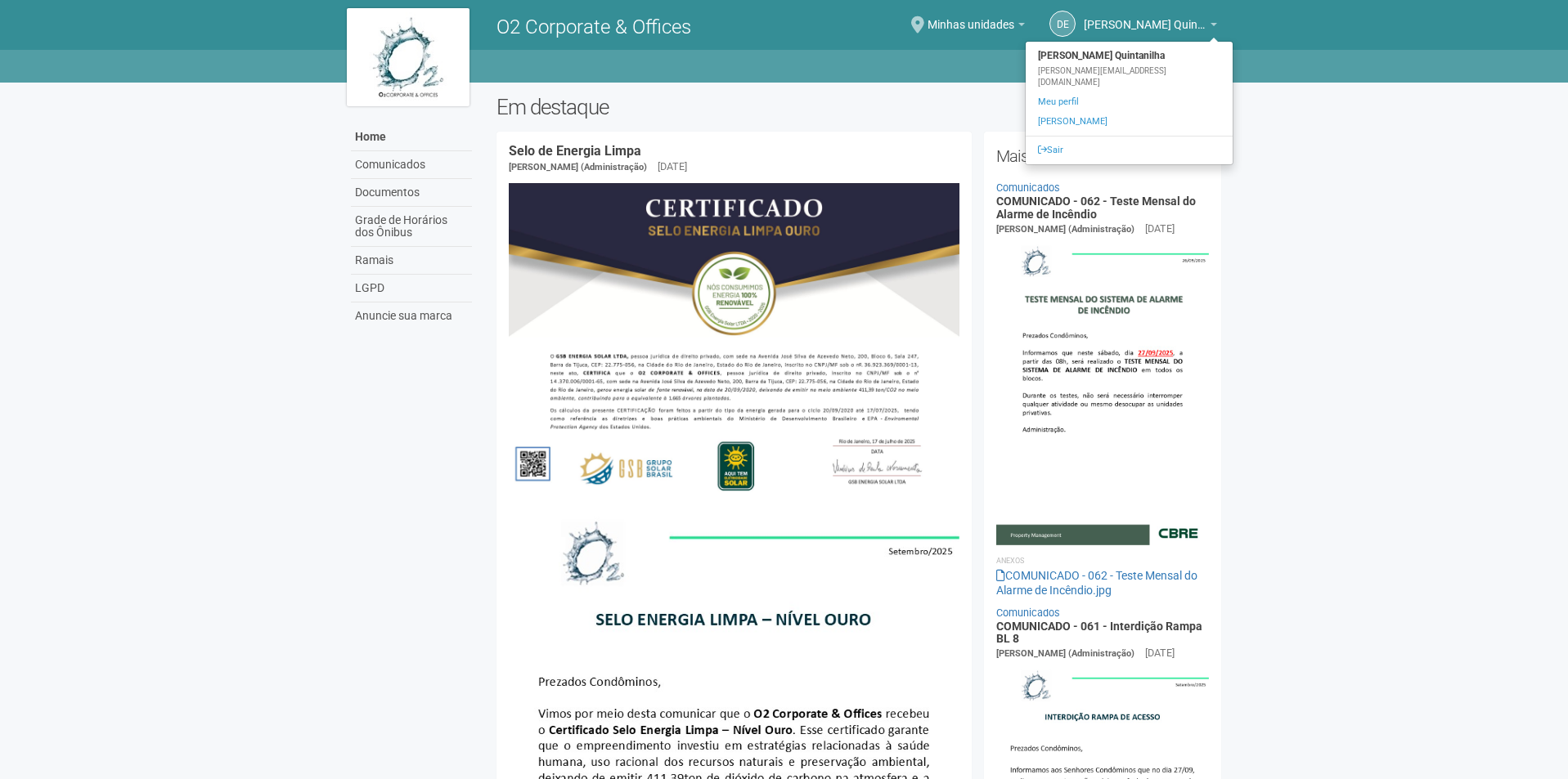
click at [1342, 221] on body "Aguarde... O2 Corporate & Offices DE [PERSON_NAME] Quintanilha [PERSON_NAME] Qu…" at bounding box center [784, 390] width 1568 height 779
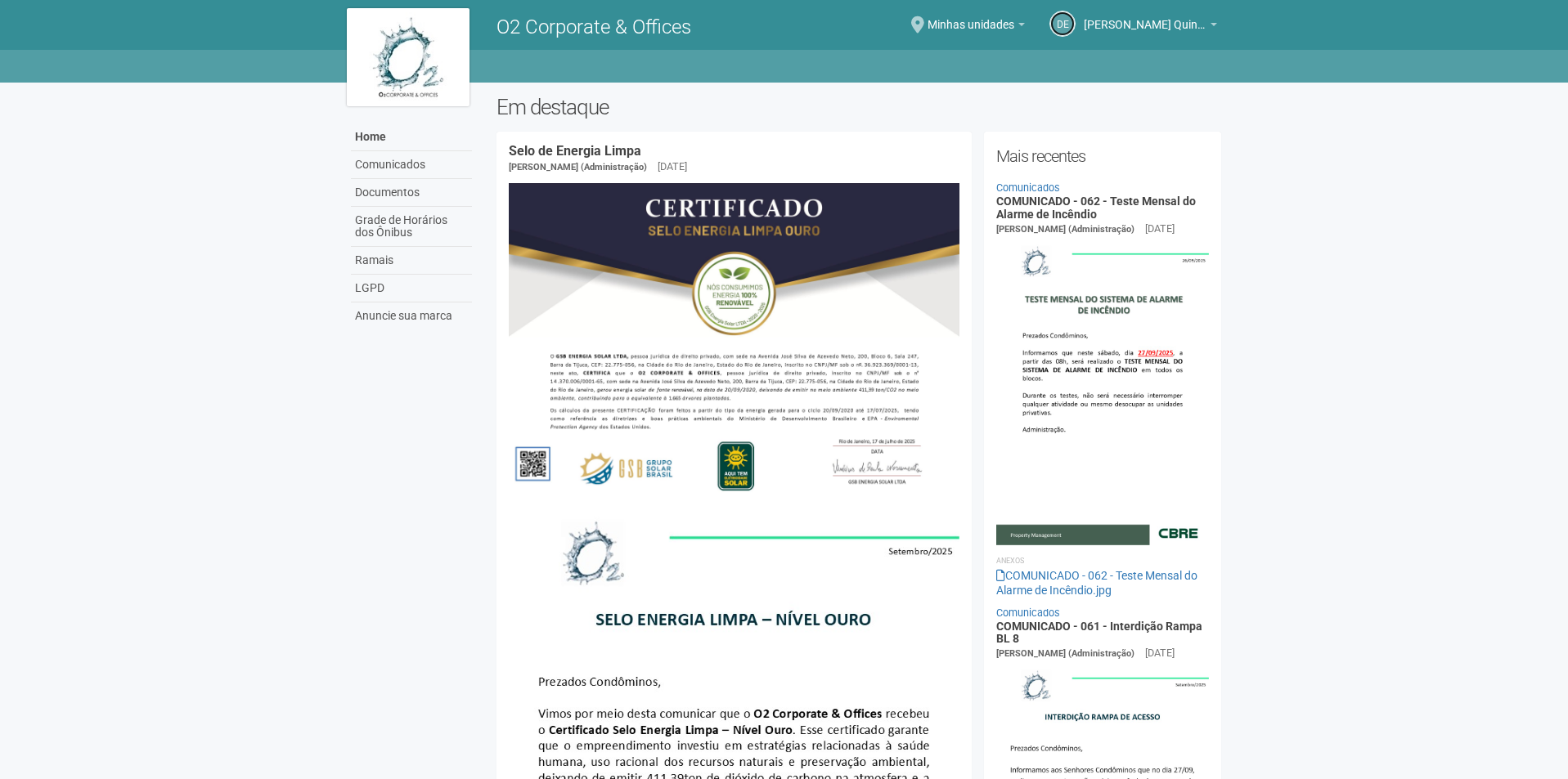
click at [1074, 25] on link "DE" at bounding box center [1063, 24] width 27 height 27
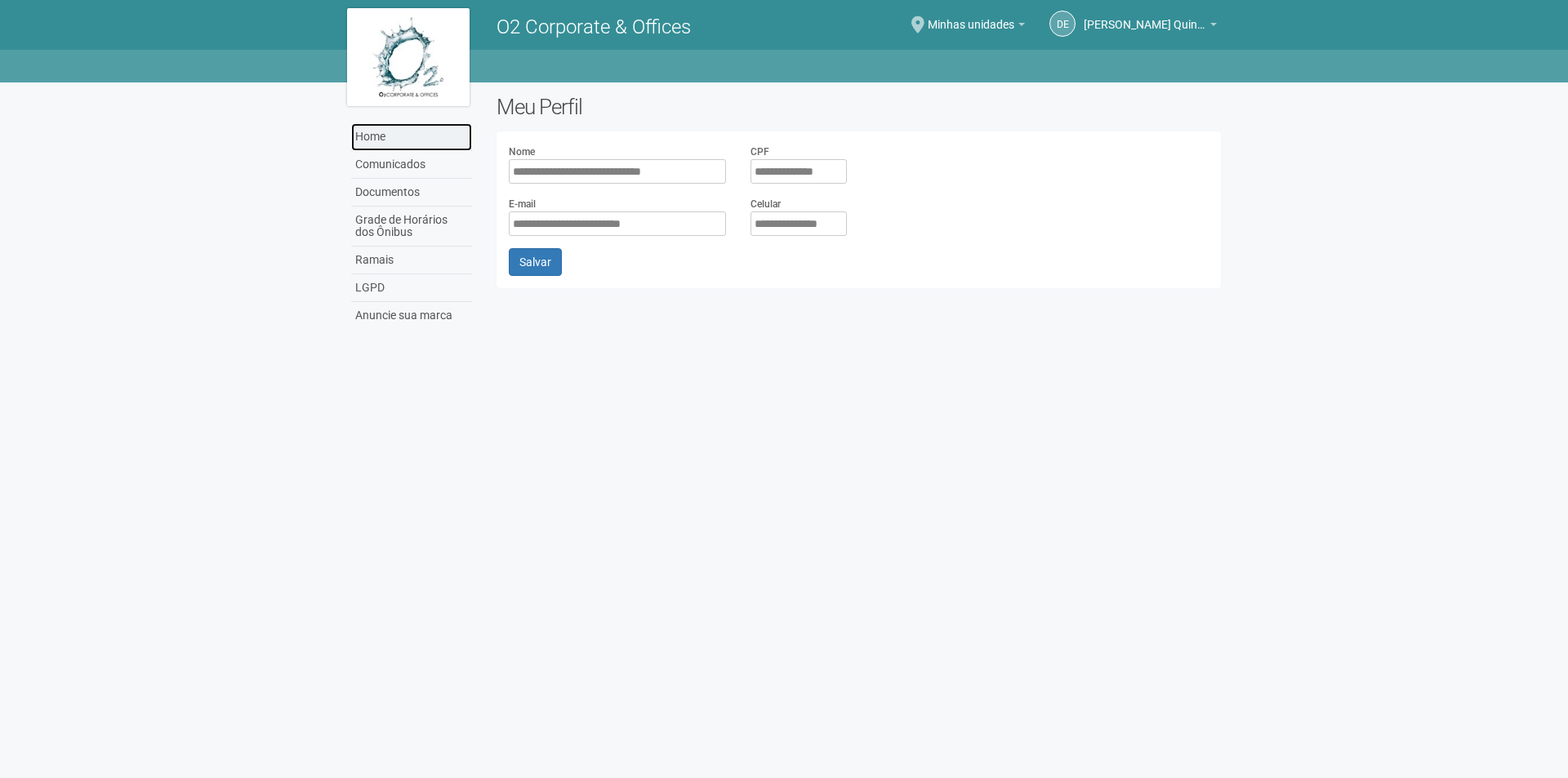
click at [387, 134] on link "Home" at bounding box center [411, 137] width 121 height 27
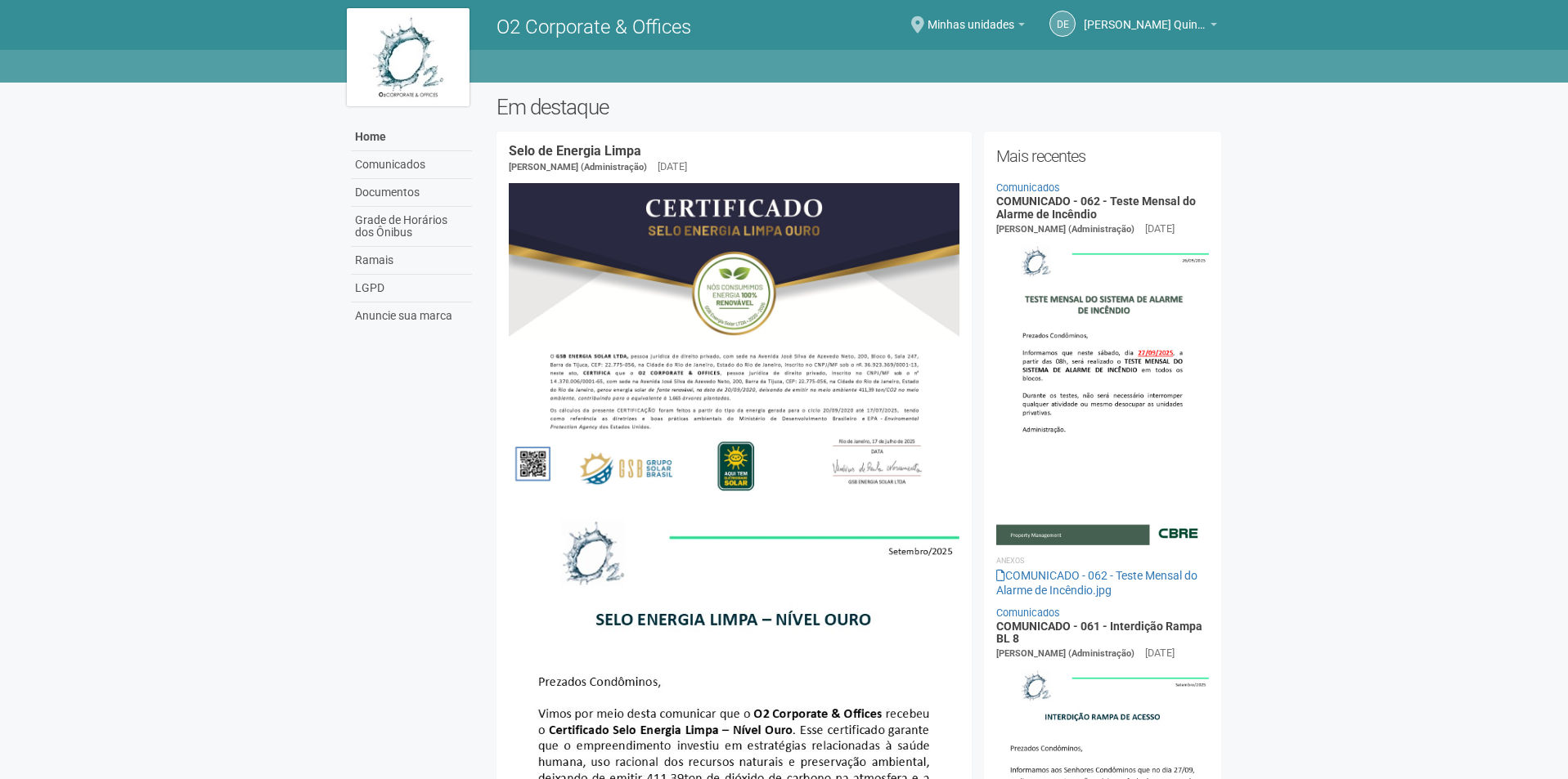
click at [992, 35] on div "Minhas unidades Nenhuma unidade selecionada" at bounding box center [976, 26] width 97 height 47
click at [990, 32] on link "Minhas unidades" at bounding box center [976, 27] width 97 height 13
click at [1024, 27] on link "Minhas unidades" at bounding box center [976, 27] width 97 height 13
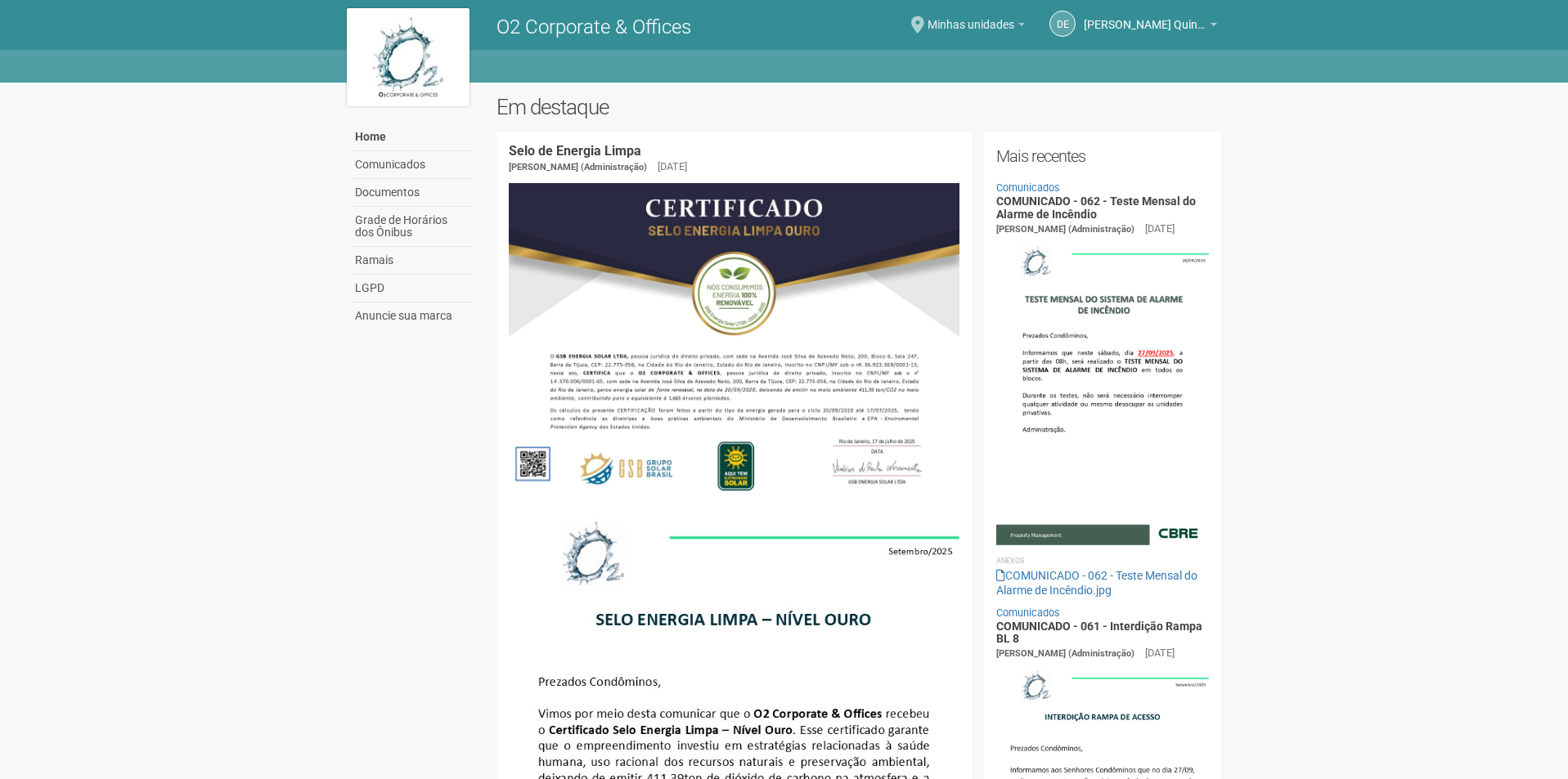
click at [1024, 27] on link "Minhas unidades" at bounding box center [976, 27] width 97 height 13
click at [914, 23] on span at bounding box center [918, 25] width 13 height 17
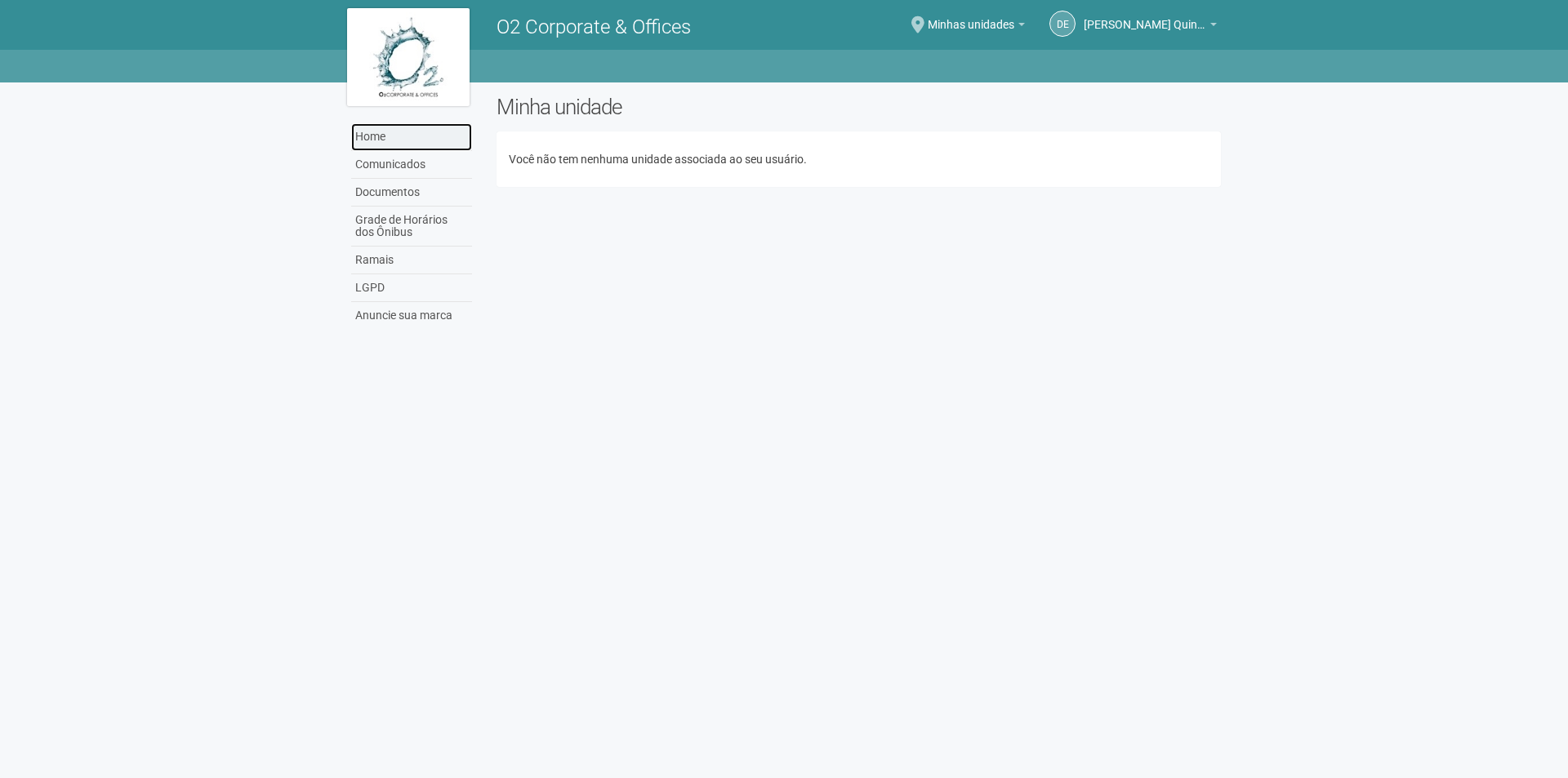
click at [386, 144] on link "Home" at bounding box center [411, 137] width 121 height 27
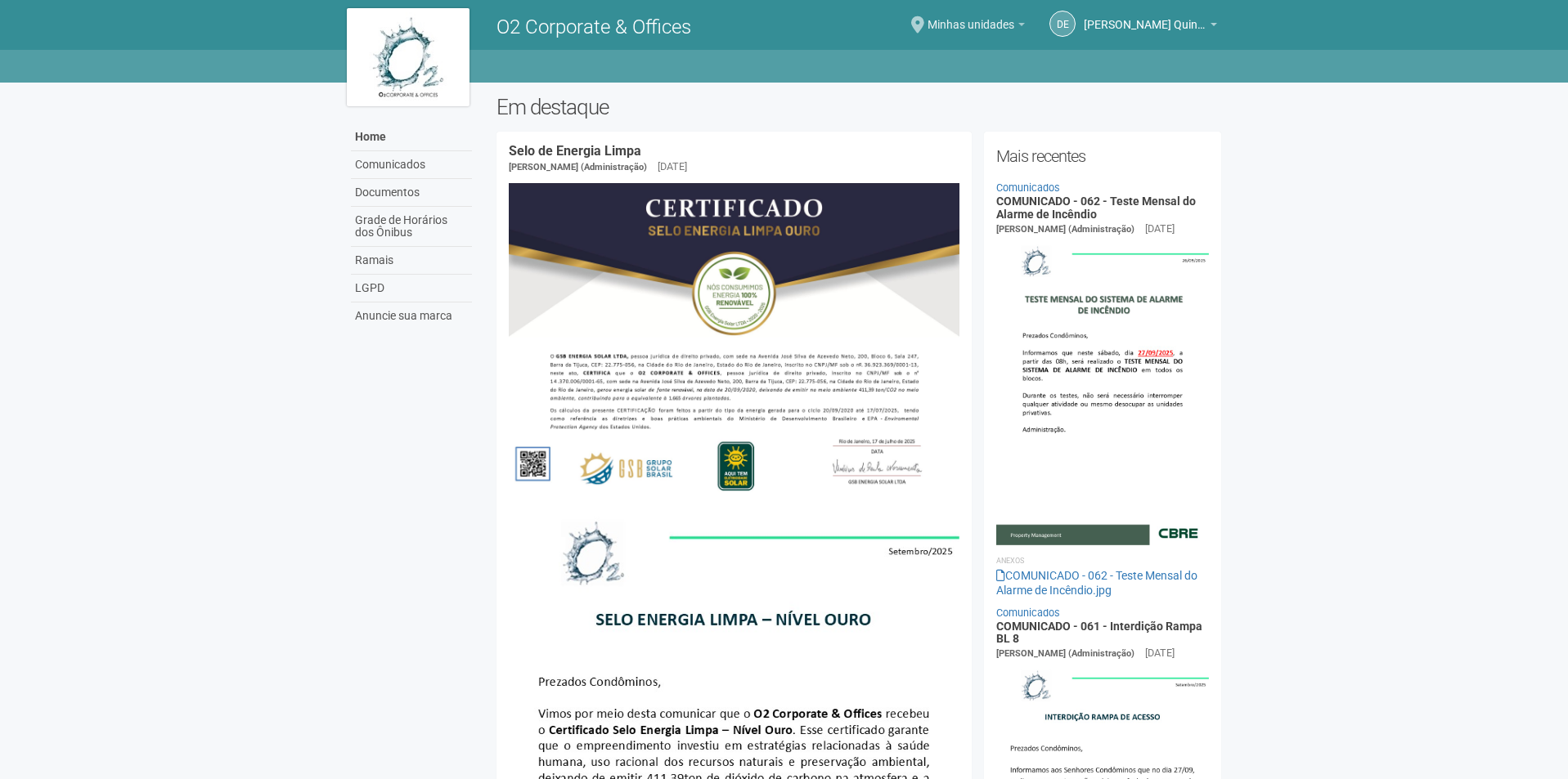
click at [1002, 23] on span "Minhas unidades" at bounding box center [971, 17] width 86 height 28
click at [997, 55] on strong "Nenhuma unidade selecionada" at bounding box center [959, 56] width 162 height 20
click at [931, 22] on span "Minhas unidades" at bounding box center [971, 17] width 86 height 28
click at [1021, 28] on link "Minhas unidades" at bounding box center [976, 27] width 97 height 13
